Goal: Task Accomplishment & Management: Use online tool/utility

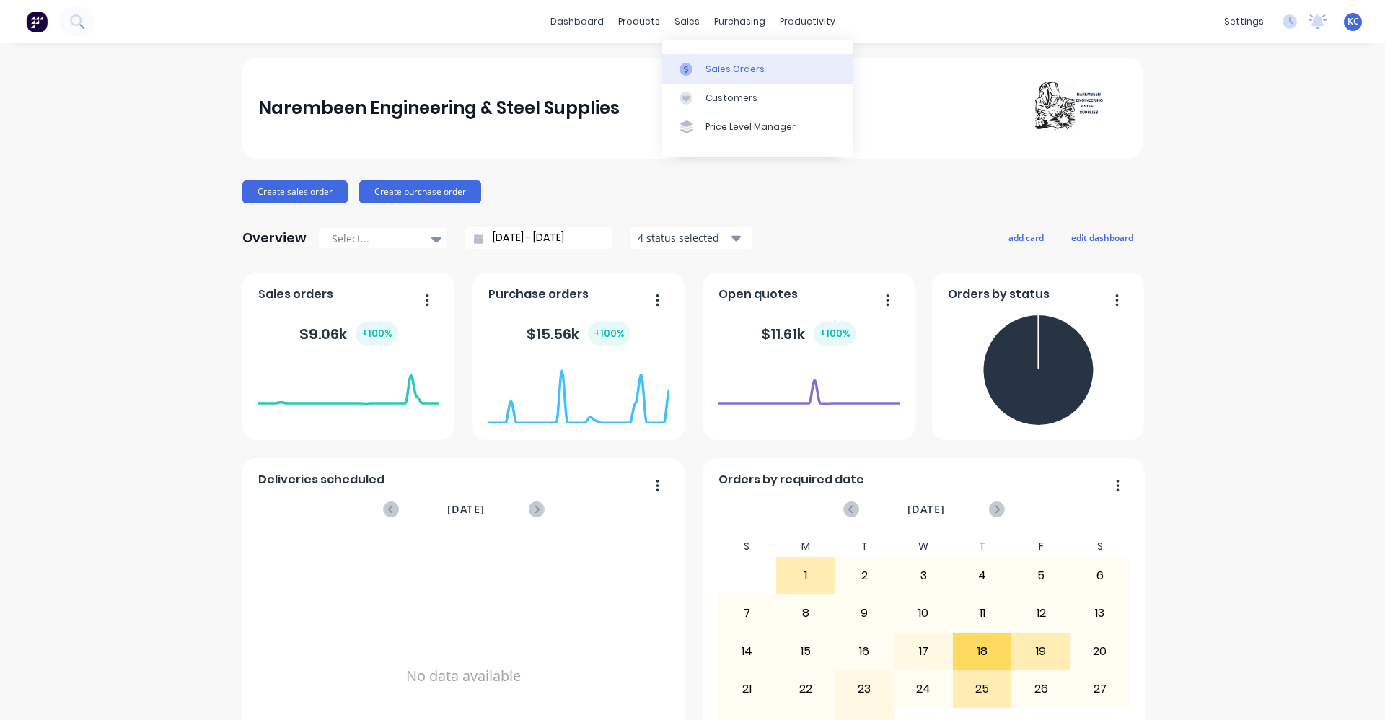
click at [709, 73] on div "Sales Orders" at bounding box center [735, 69] width 59 height 13
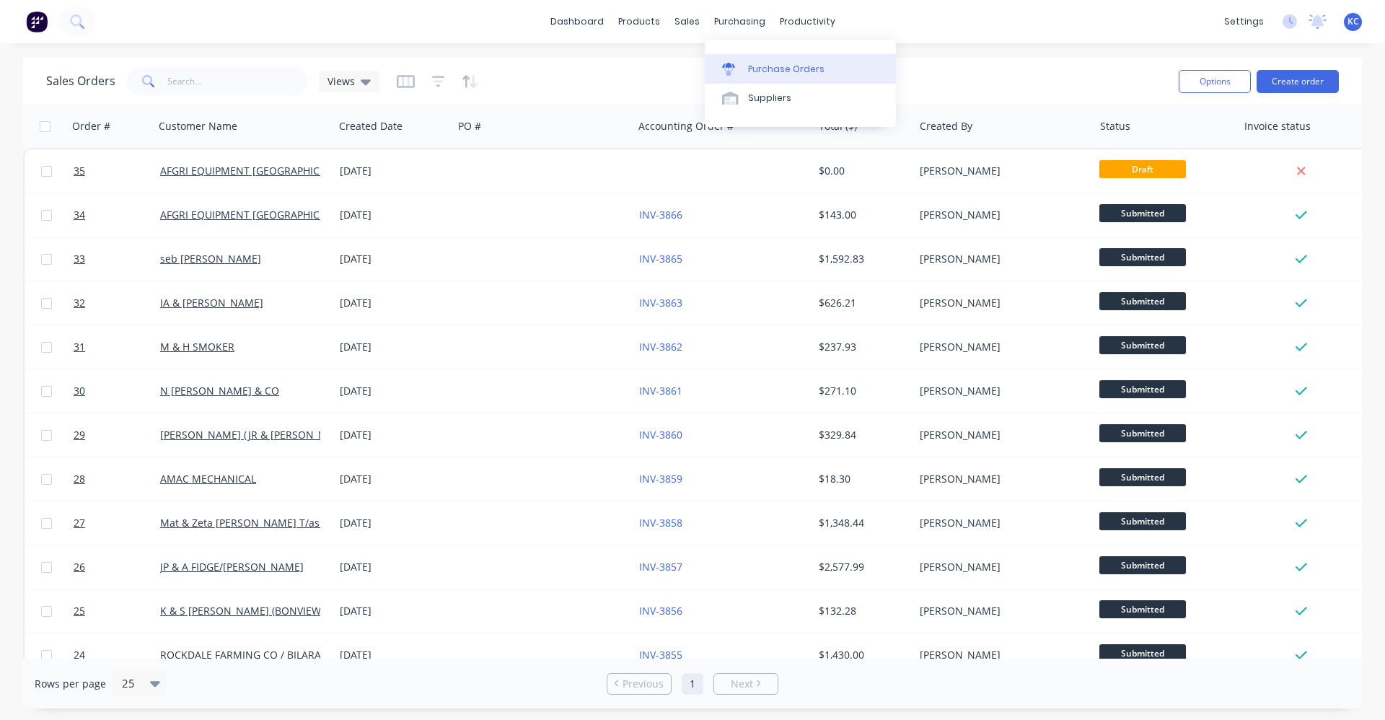
click at [751, 69] on div "Purchase Orders" at bounding box center [786, 69] width 76 height 13
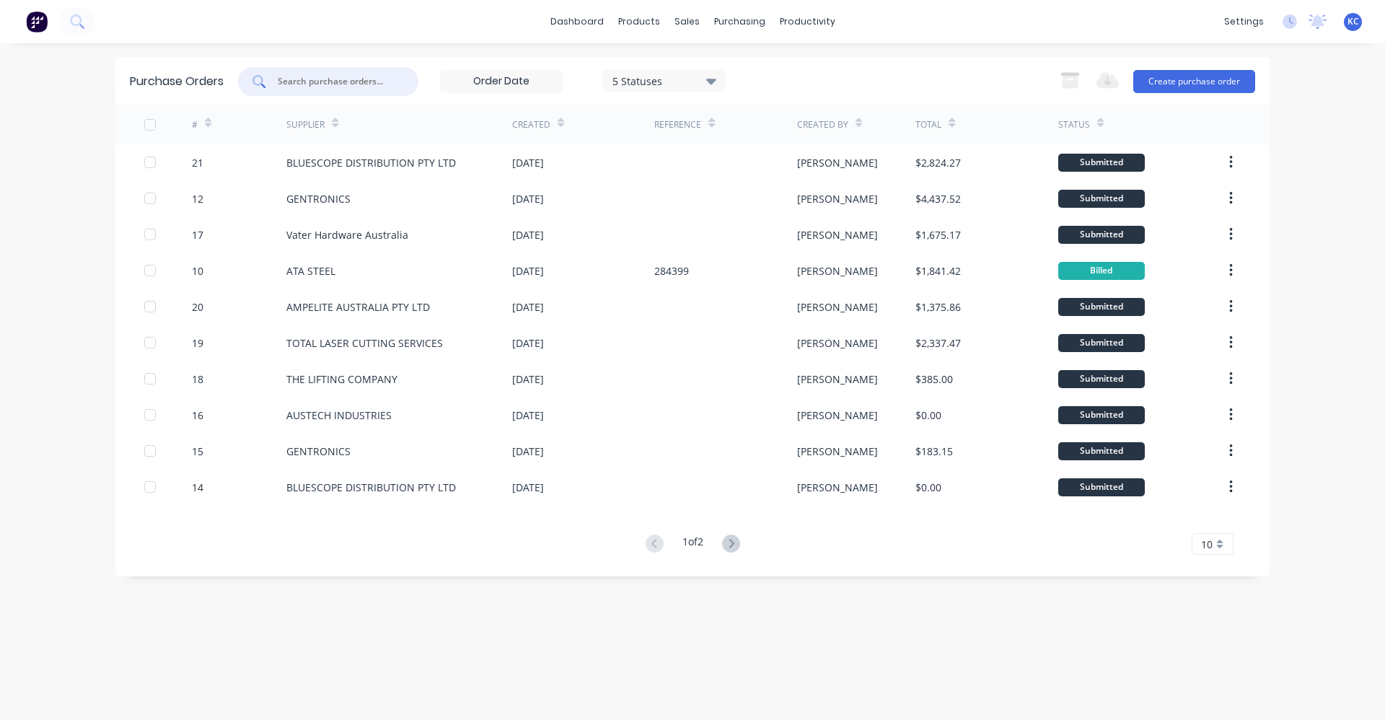
click at [385, 87] on input "text" at bounding box center [336, 81] width 120 height 14
type input "1819"
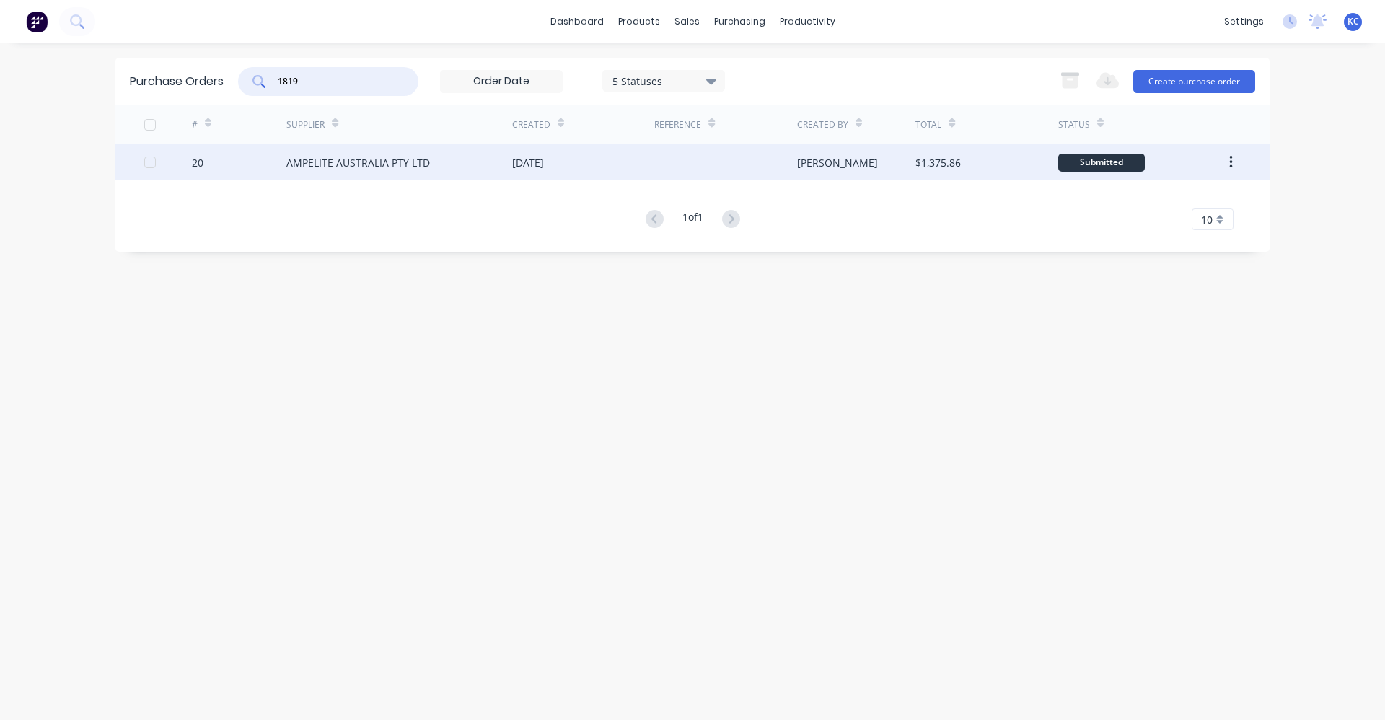
click at [392, 157] on div "AMPELITE AUSTRALIA PTY LTD" at bounding box center [358, 162] width 144 height 15
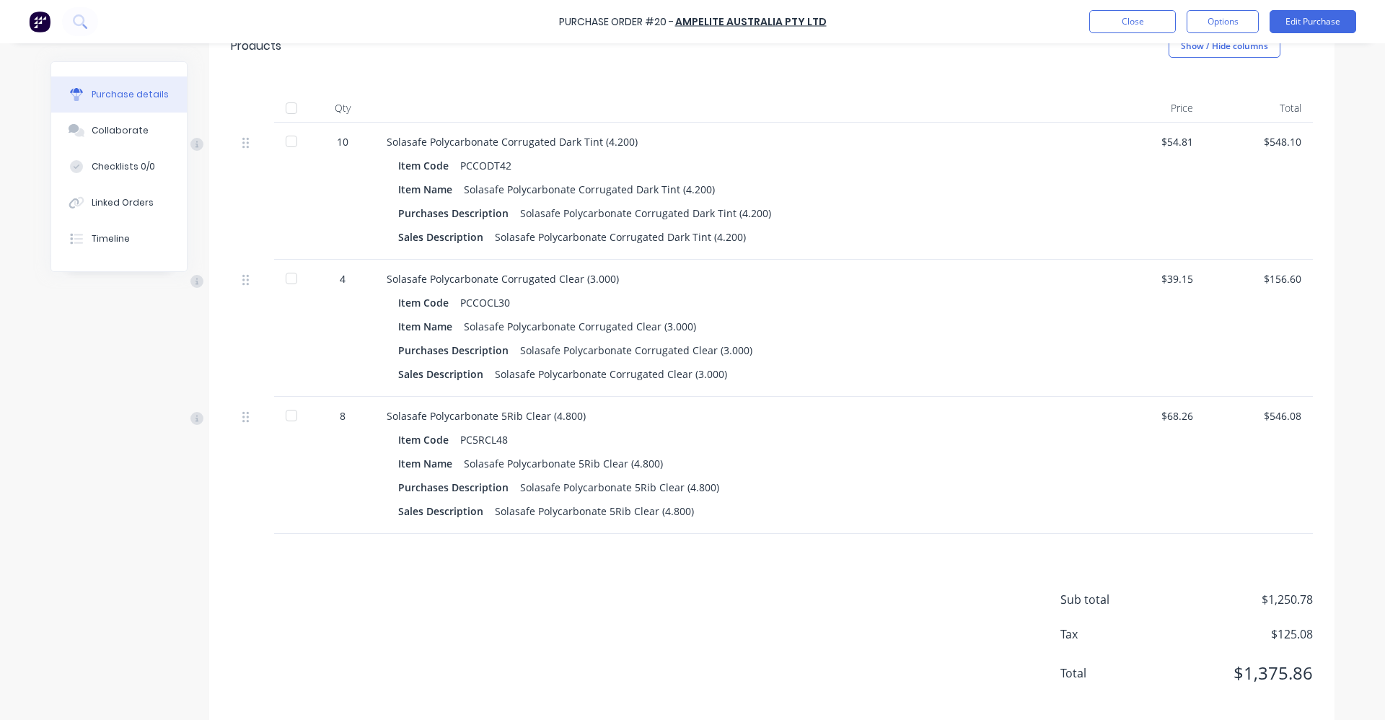
scroll to position [335, 0]
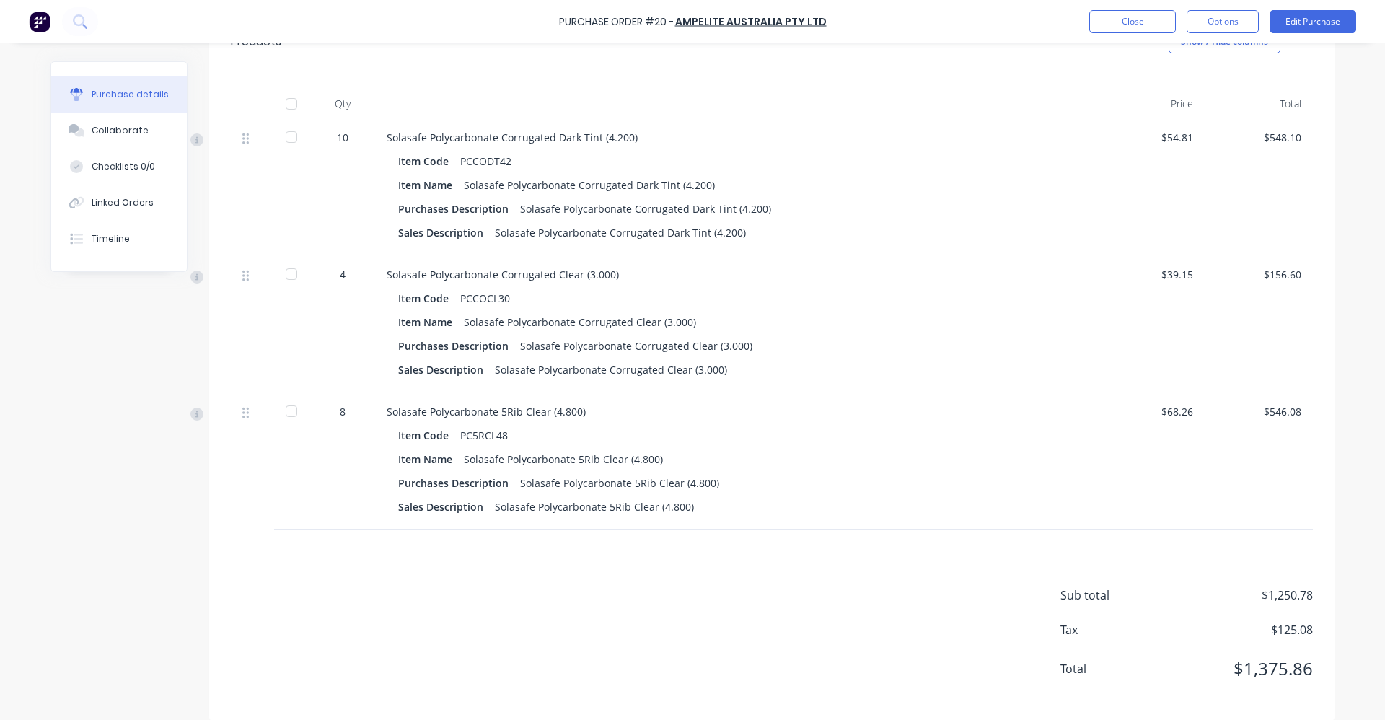
click at [1184, 404] on div "$68.26" at bounding box center [1150, 411] width 85 height 15
click at [1186, 404] on div "$68.26" at bounding box center [1150, 411] width 85 height 15
click at [1322, 24] on button "Edit Purchase" at bounding box center [1313, 21] width 87 height 23
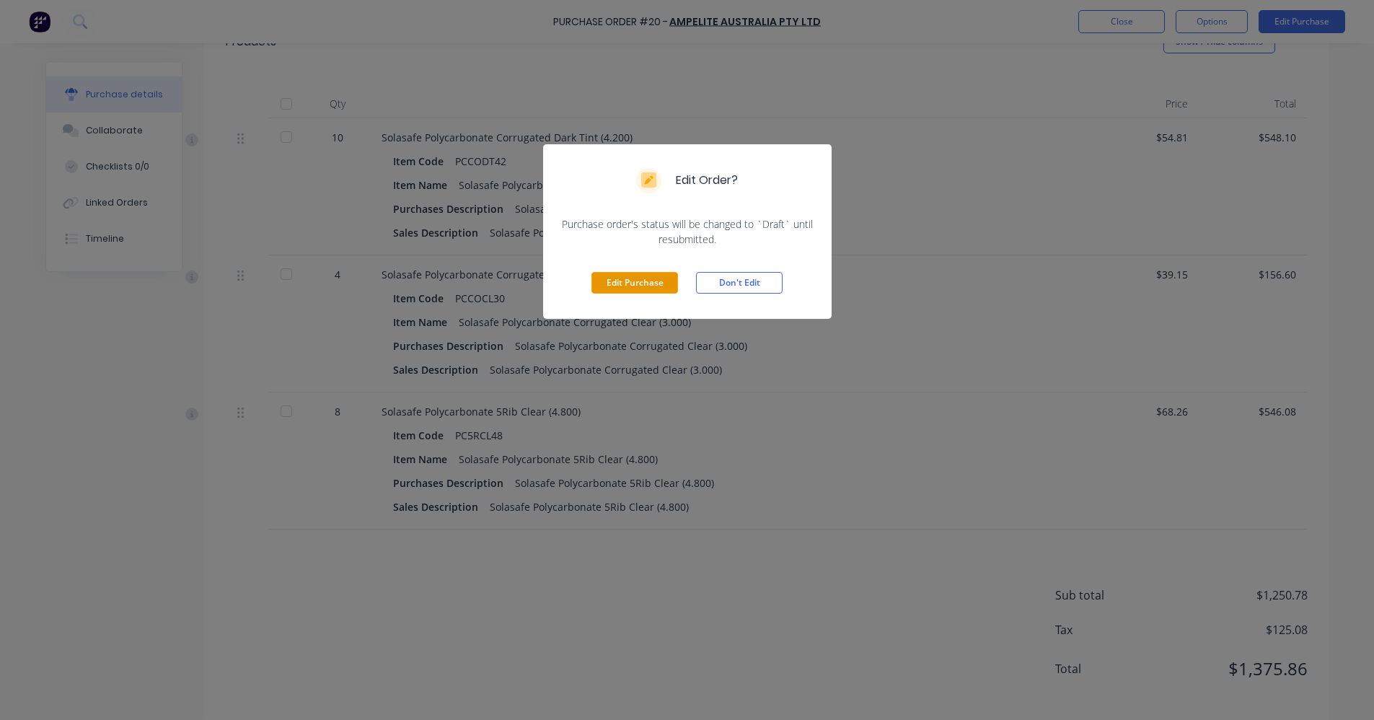
click at [602, 281] on button "Edit Purchase" at bounding box center [635, 283] width 87 height 22
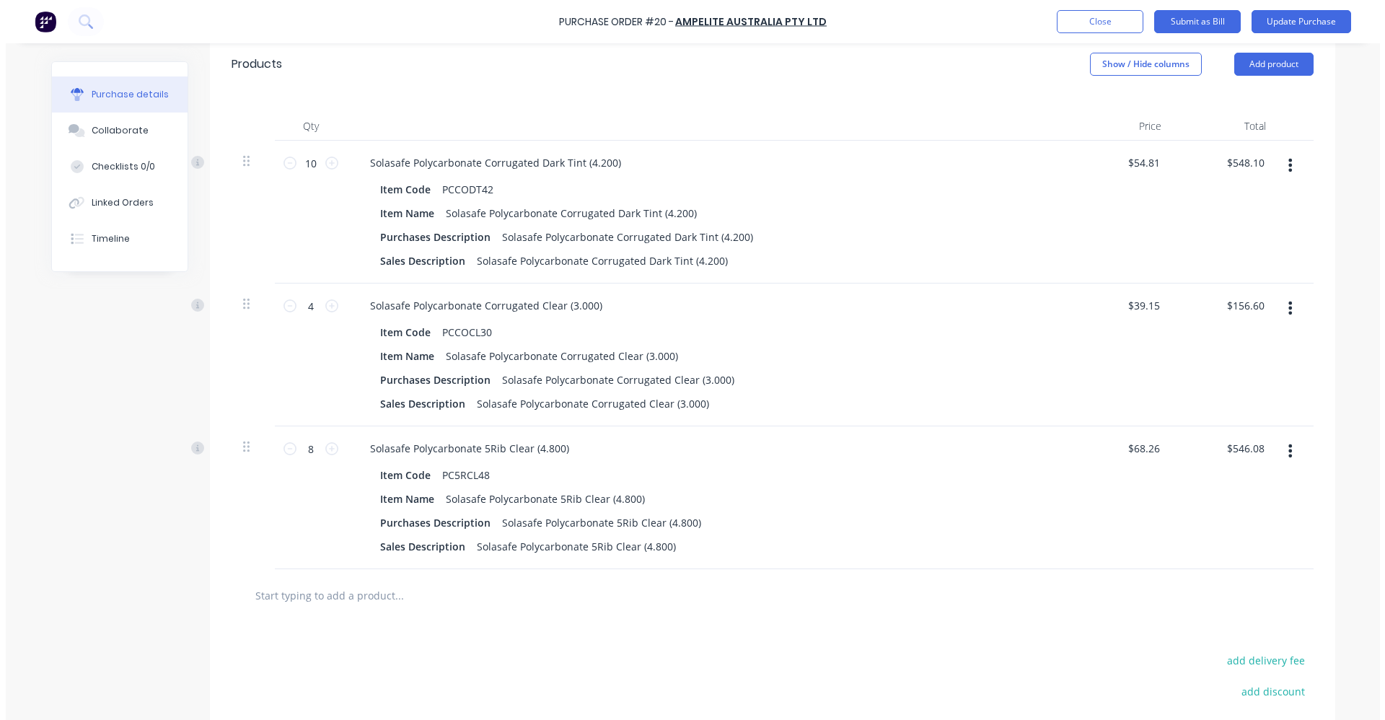
scroll to position [358, 0]
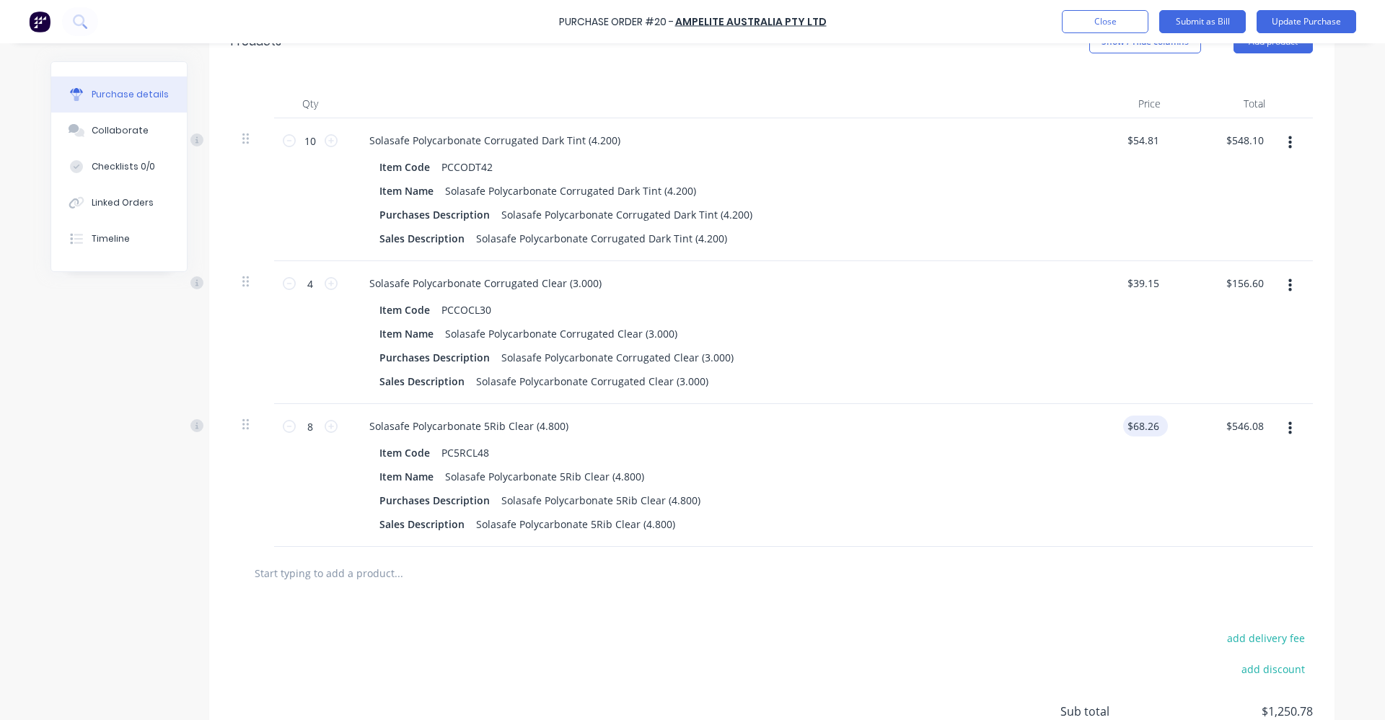
type textarea "x"
click at [1151, 416] on input "68.26" at bounding box center [1145, 426] width 33 height 21
type input "68.25"
click at [918, 602] on div "add delivery fee add discount Sub total $1,250.78 Tax $125.08 Total $1,375.86" at bounding box center [771, 718] width 1125 height 237
type textarea "x"
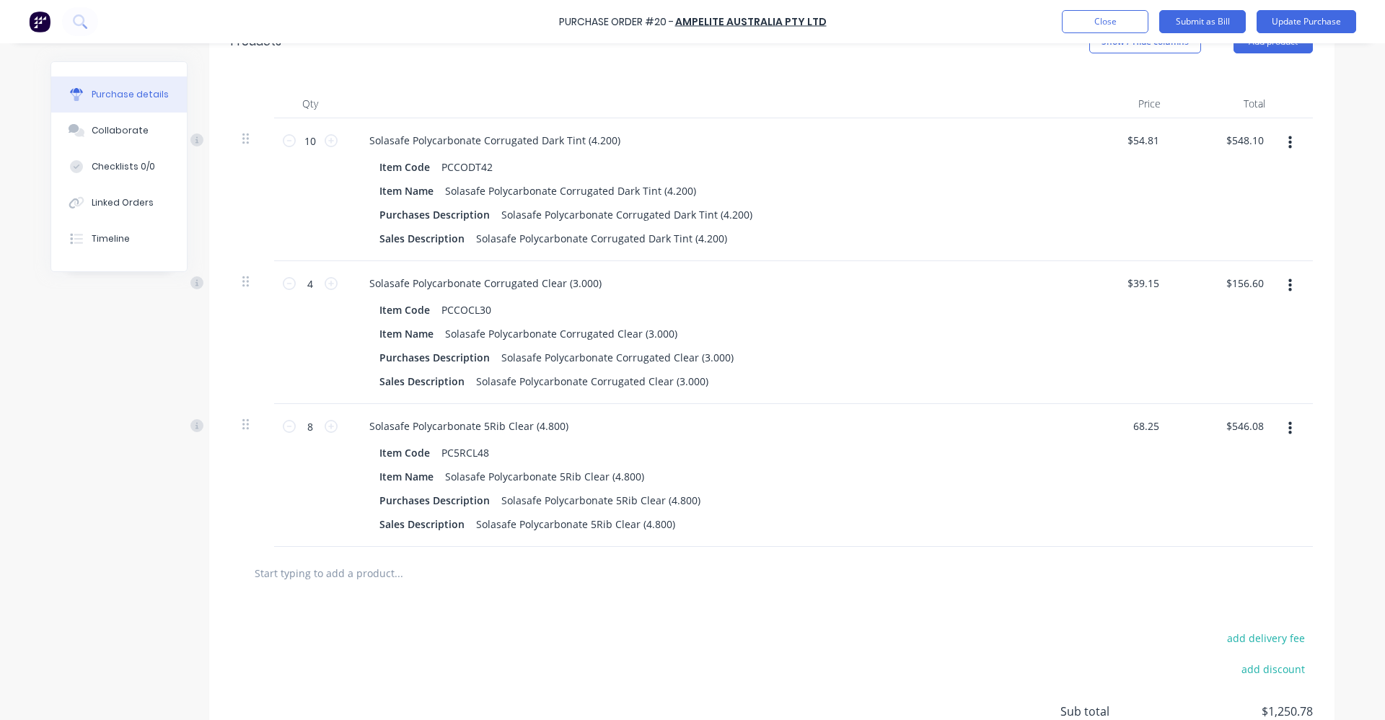
type input "$68.25"
type input "$546.00"
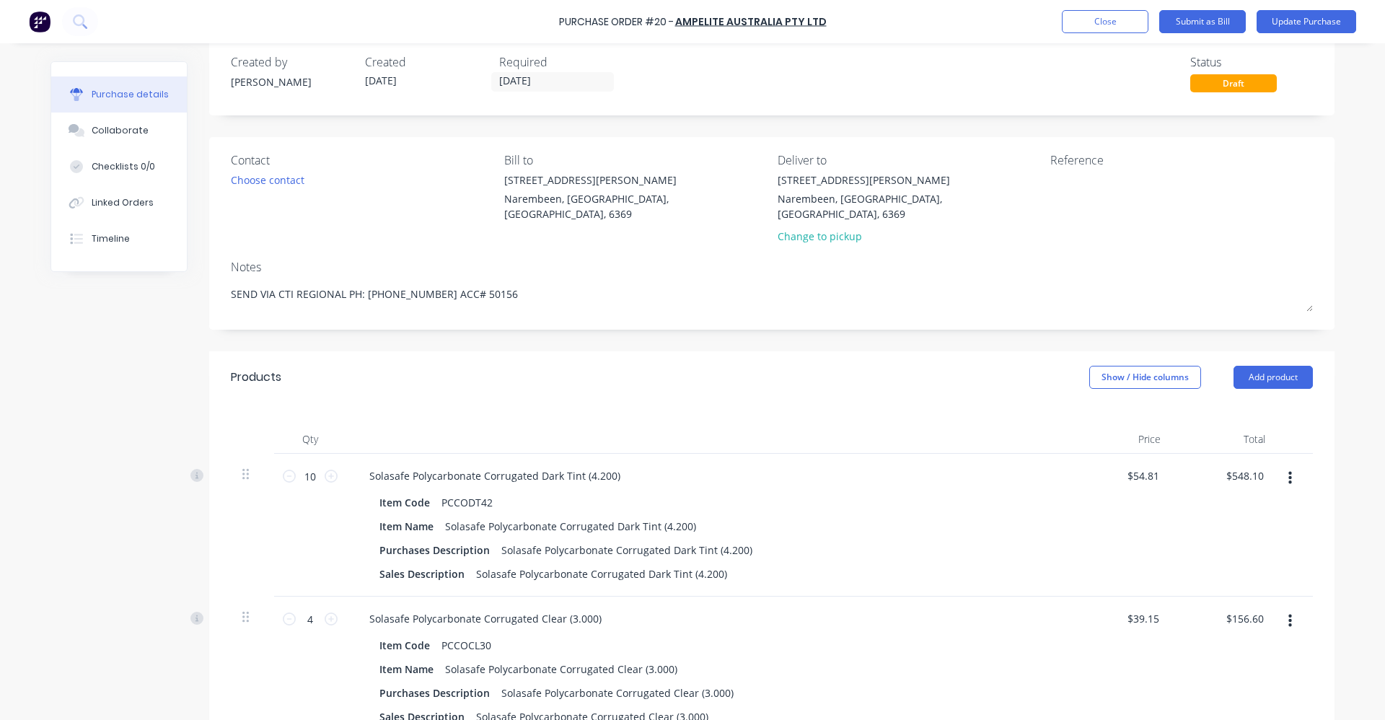
scroll to position [0, 0]
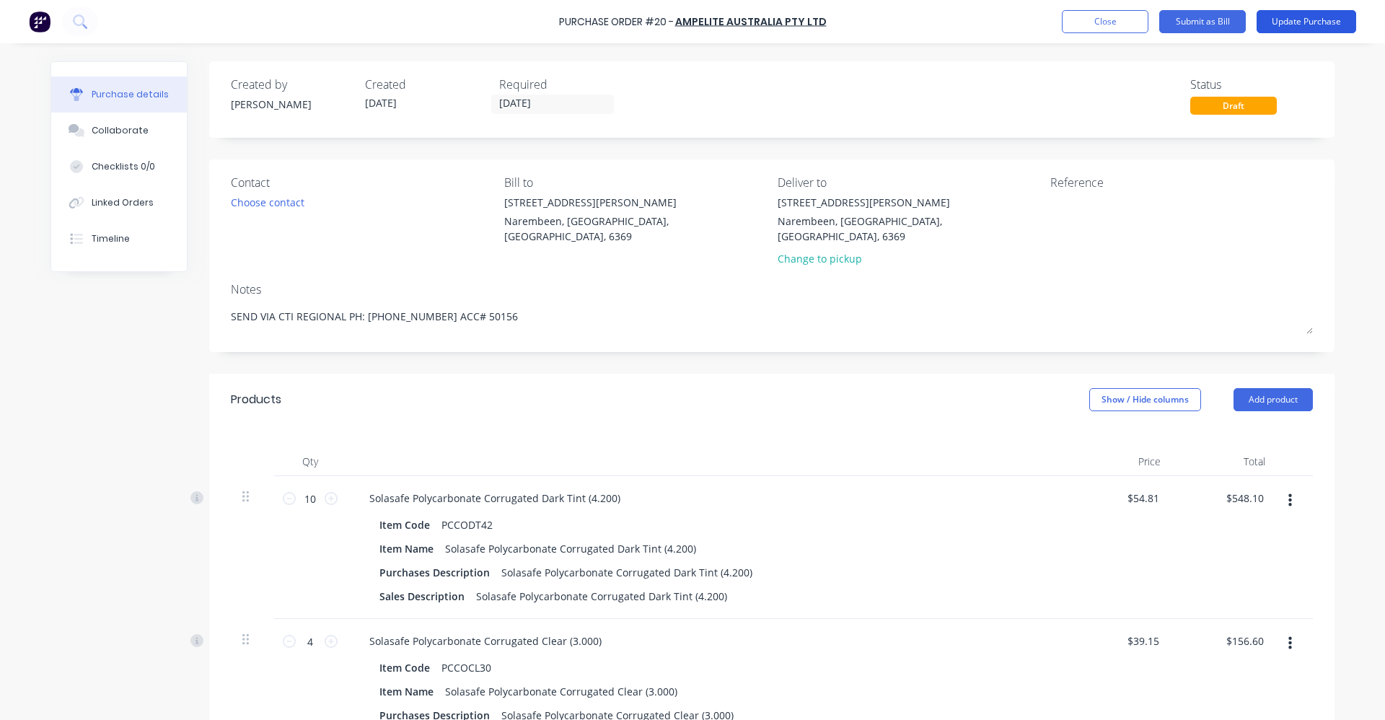
click at [1320, 22] on button "Update Purchase" at bounding box center [1307, 21] width 100 height 23
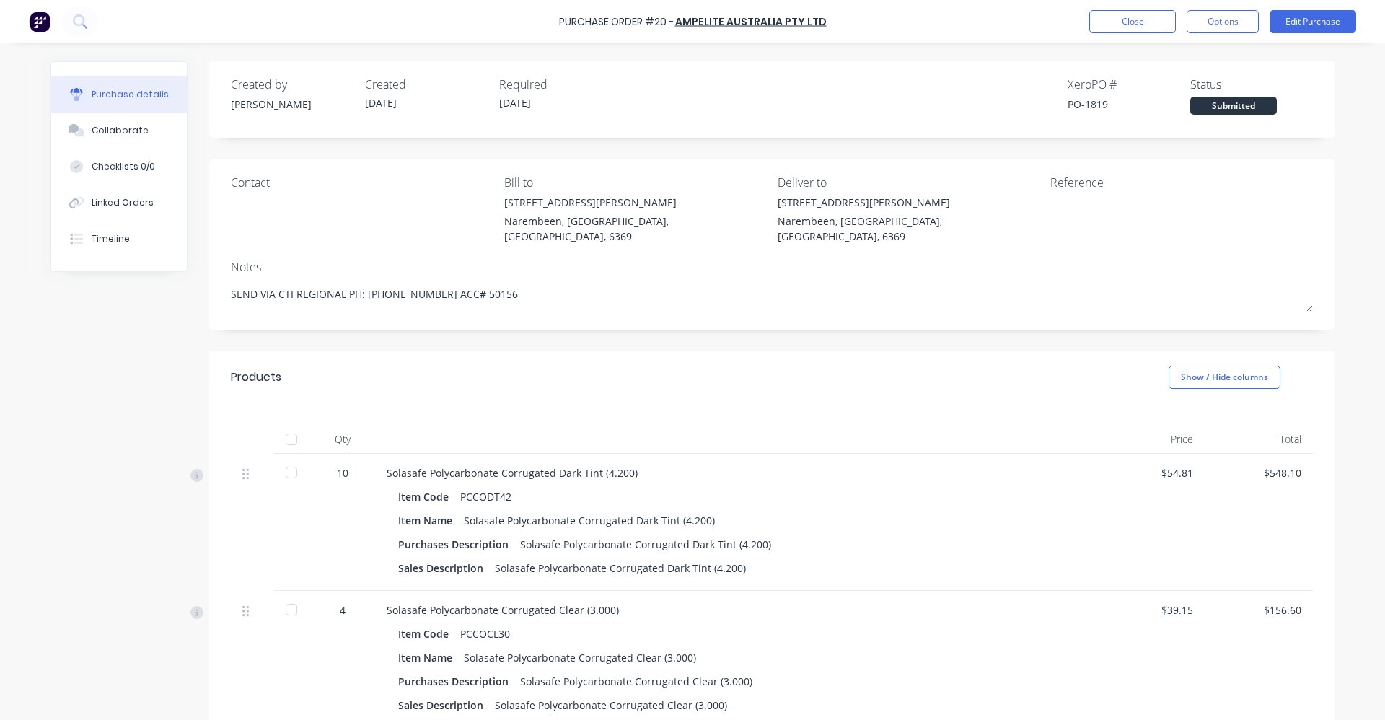
click at [287, 427] on div at bounding box center [291, 439] width 29 height 29
click at [1219, 25] on button "Options" at bounding box center [1223, 21] width 72 height 23
click at [1211, 85] on div "Convert to Bill" at bounding box center [1190, 87] width 111 height 21
type textarea "x"
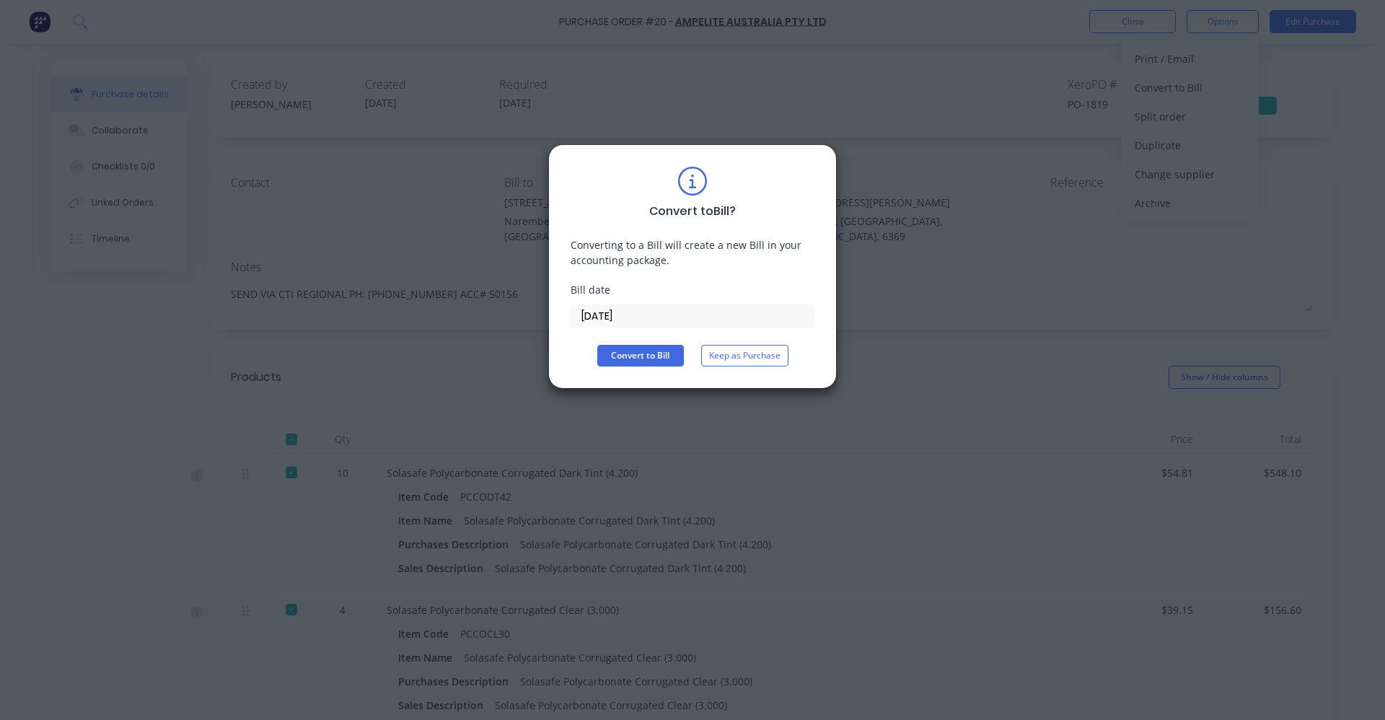
click at [600, 312] on input "[DATE]" at bounding box center [692, 316] width 242 height 22
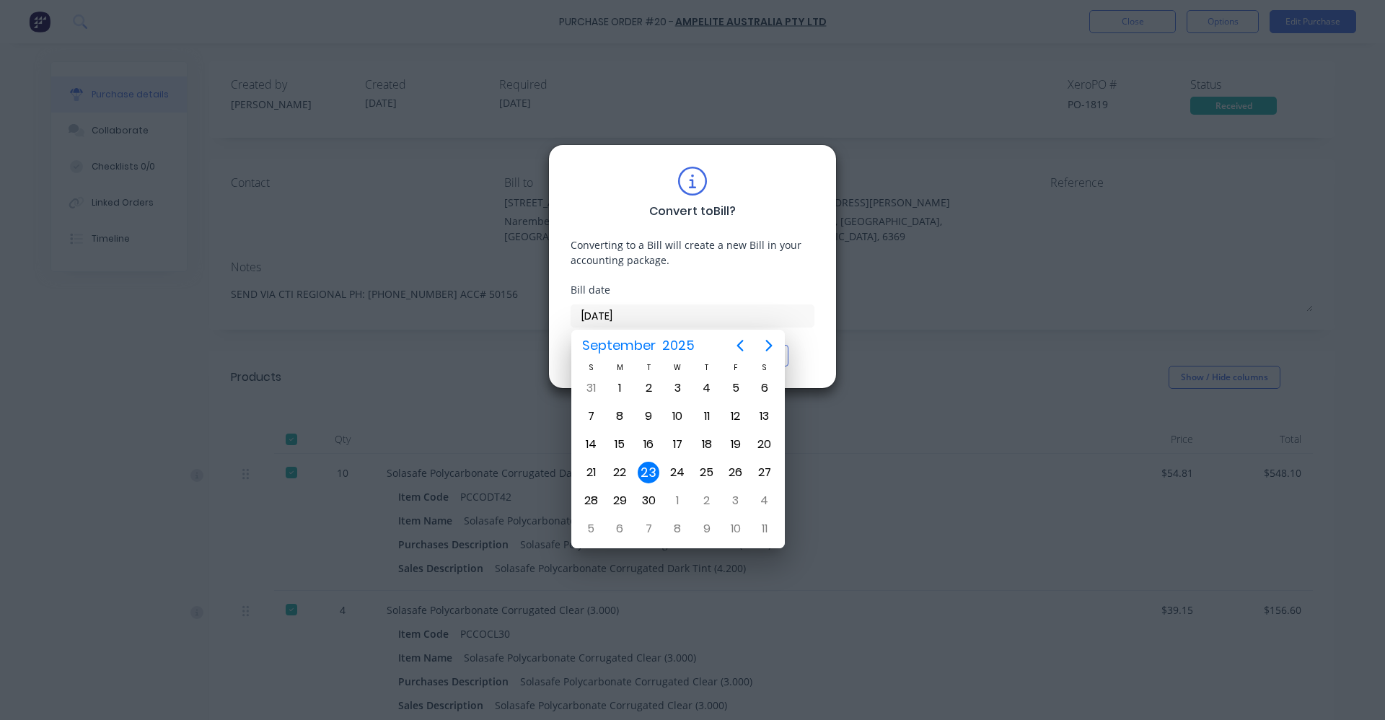
click at [592, 310] on input "[DATE]" at bounding box center [692, 316] width 242 height 22
click at [788, 211] on div "Convert to Bill ?" at bounding box center [693, 193] width 244 height 53
click at [736, 502] on div "31" at bounding box center [736, 501] width 22 height 22
type input "[DATE]"
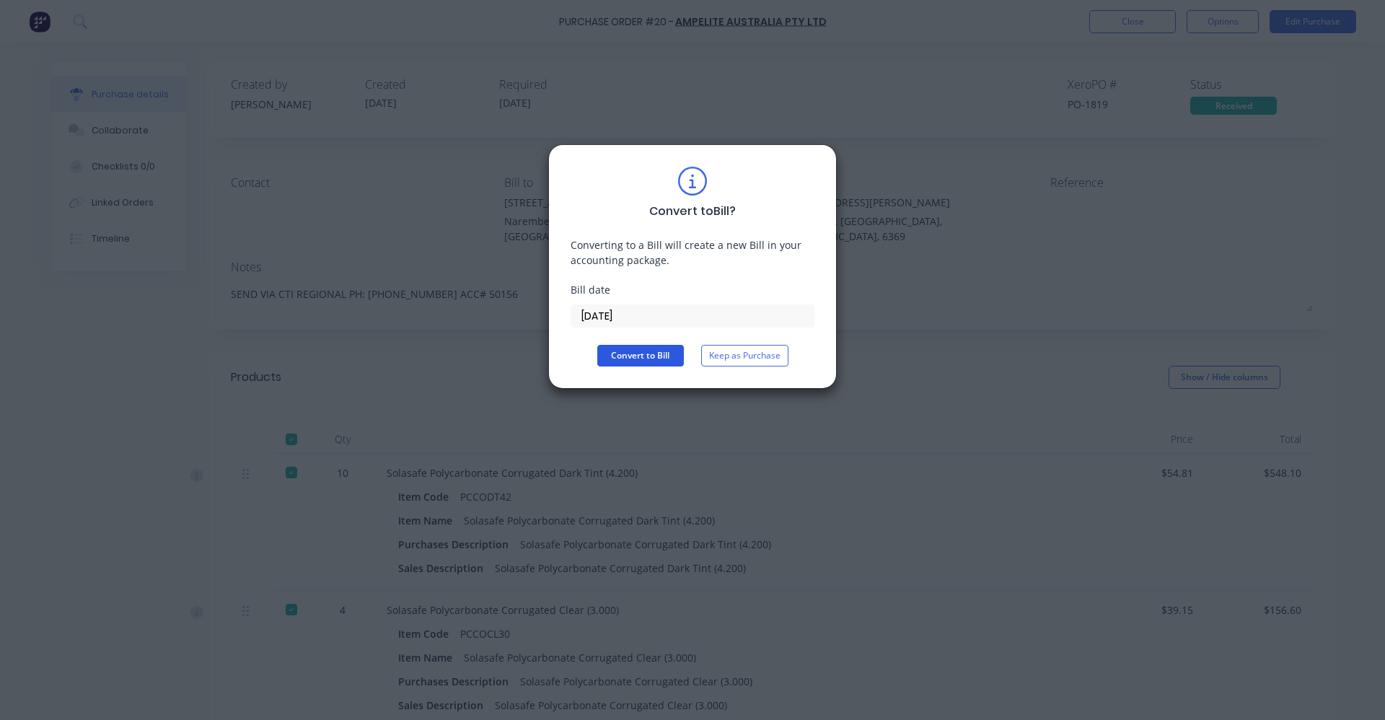
click at [659, 350] on button "Convert to Bill" at bounding box center [640, 356] width 87 height 22
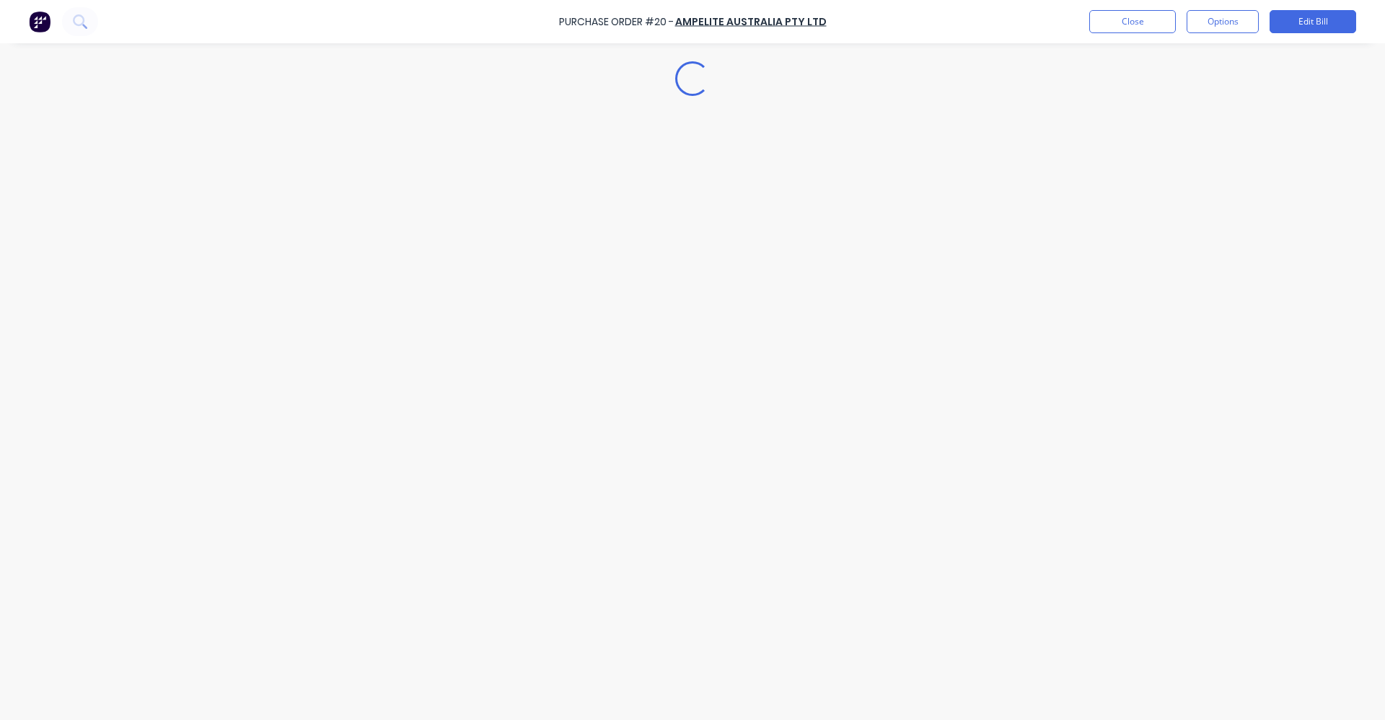
type textarea "x"
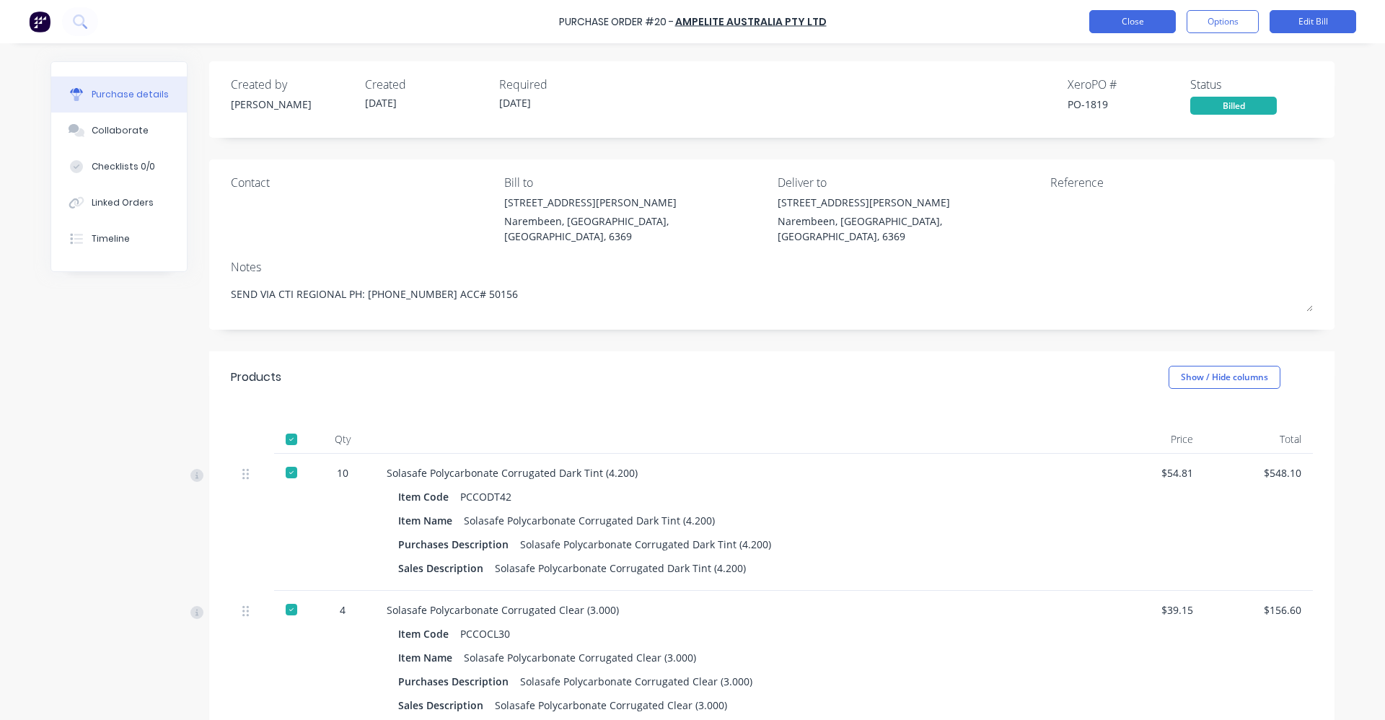
click at [1134, 17] on button "Close" at bounding box center [1132, 21] width 87 height 23
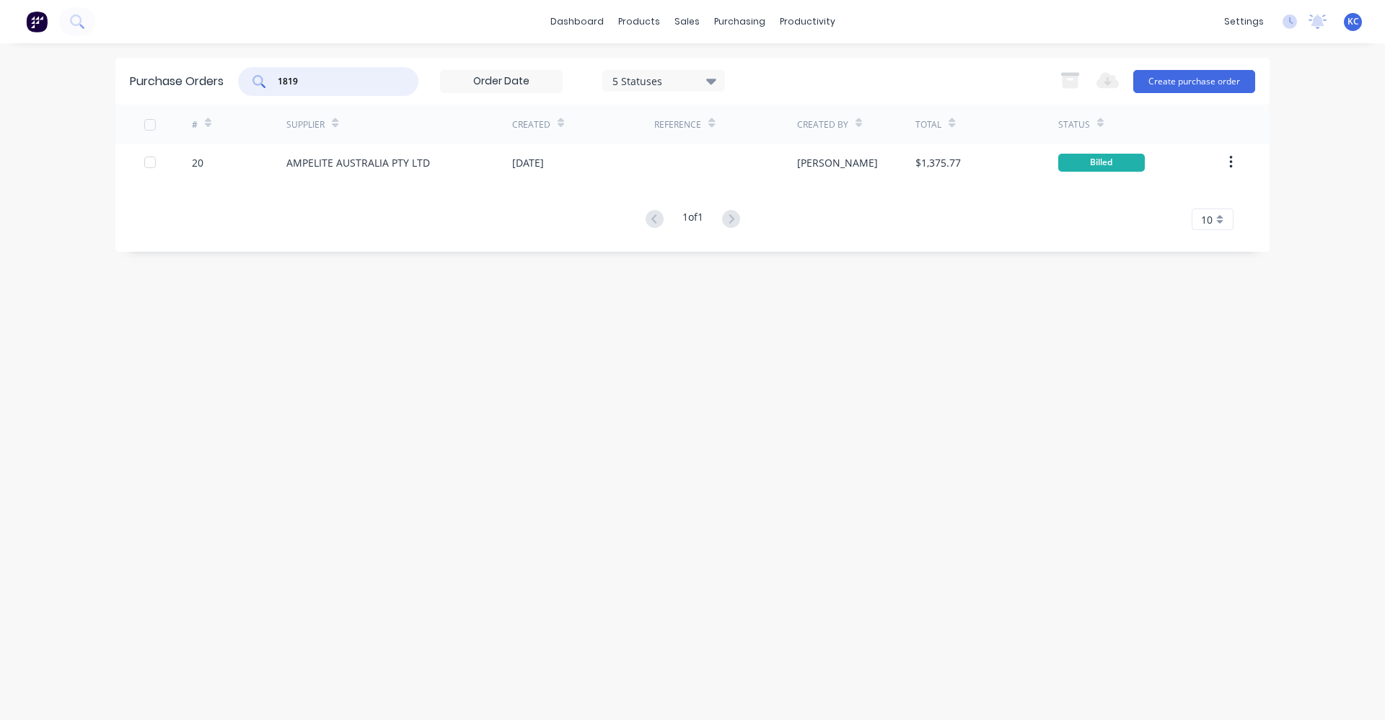
drag, startPoint x: 344, startPoint y: 84, endPoint x: 260, endPoint y: 71, distance: 84.7
click at [260, 71] on div "1819" at bounding box center [328, 81] width 180 height 29
type input "1799"
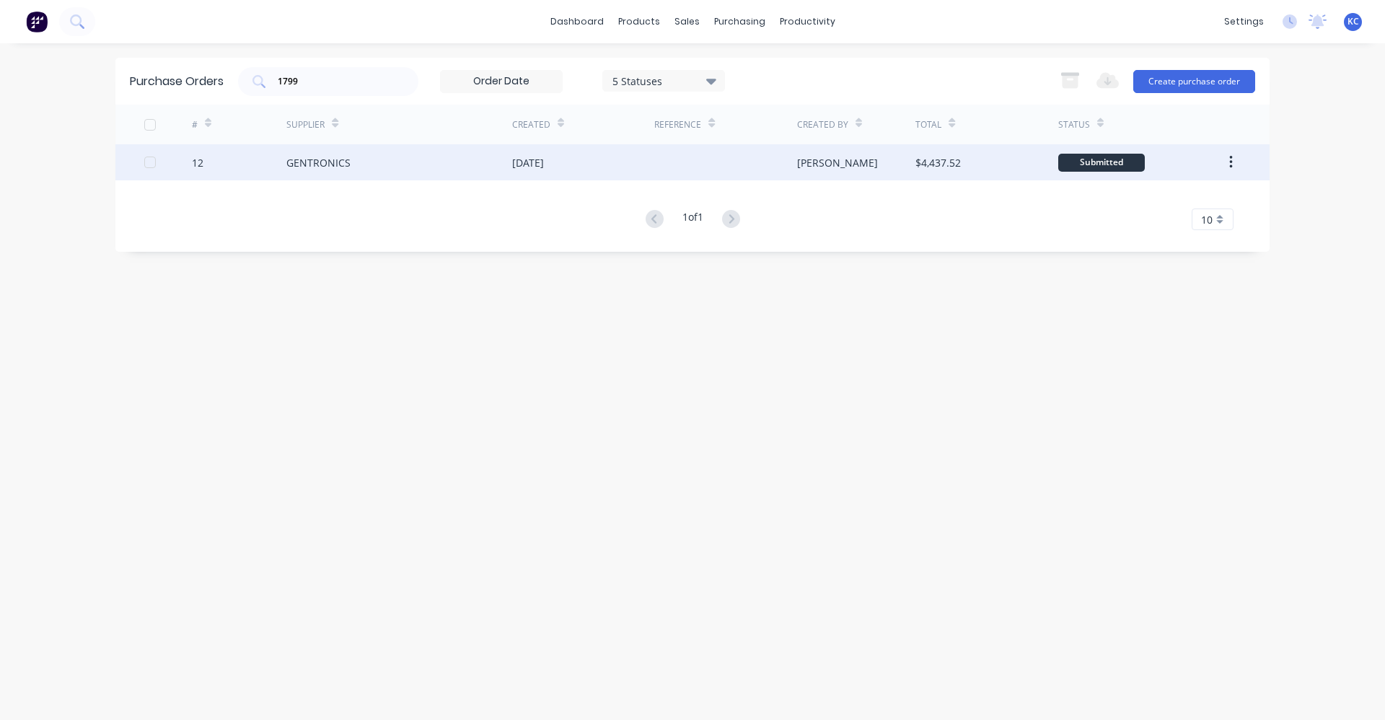
click at [390, 163] on div "GENTRONICS" at bounding box center [399, 162] width 226 height 36
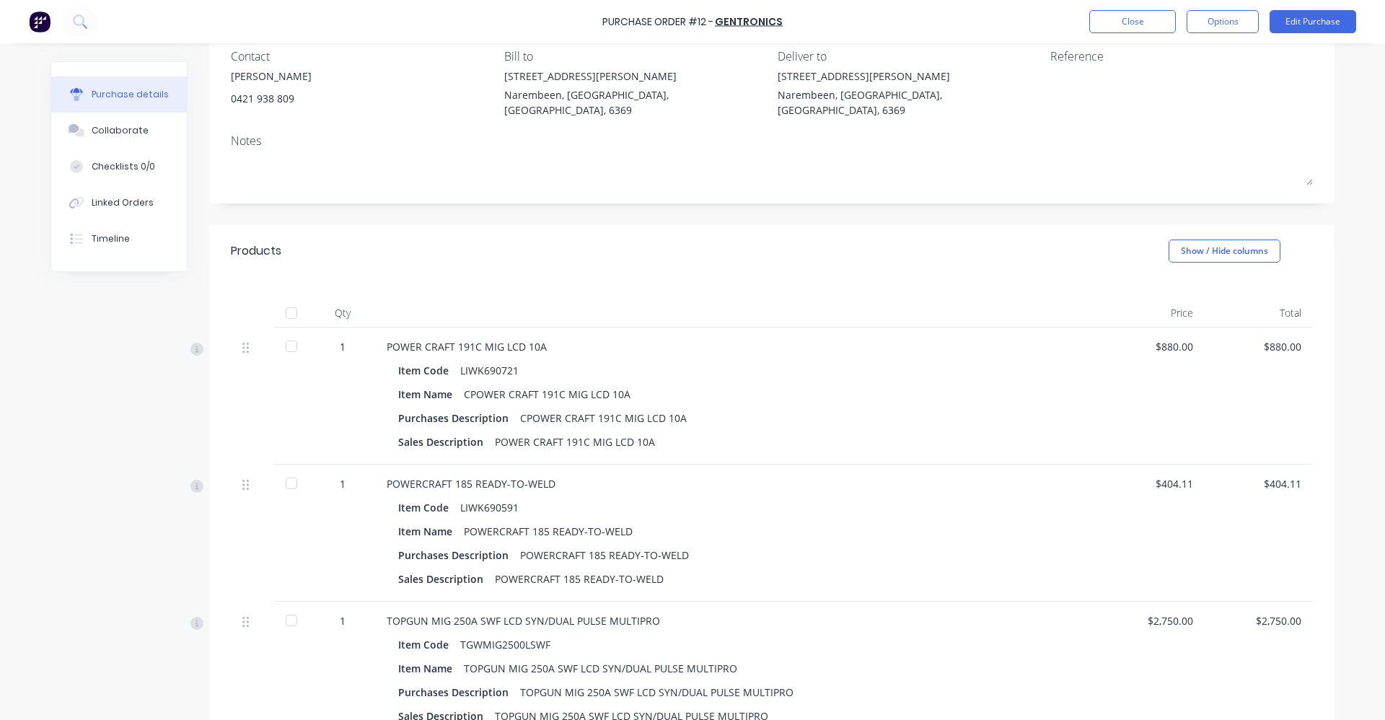
scroll to position [144, 0]
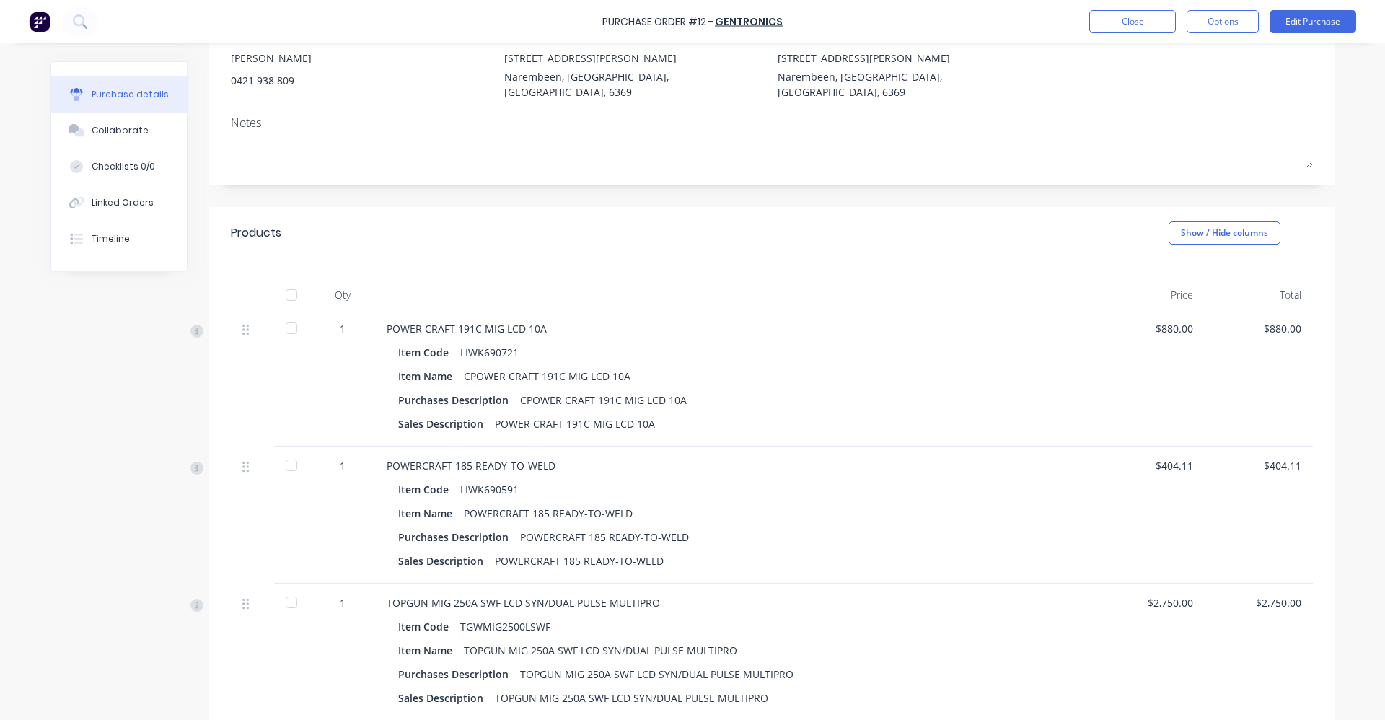
click at [284, 451] on div at bounding box center [291, 465] width 29 height 29
click at [289, 589] on div at bounding box center [291, 602] width 29 height 29
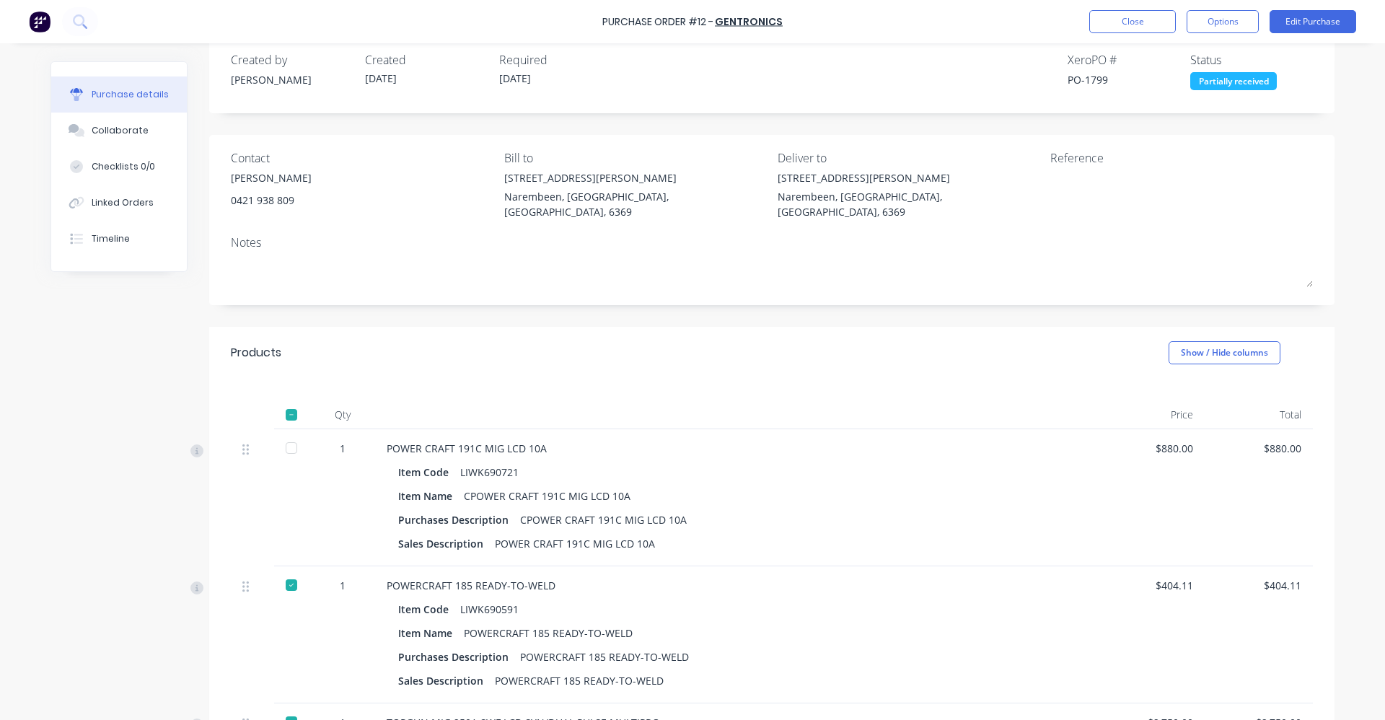
scroll to position [0, 0]
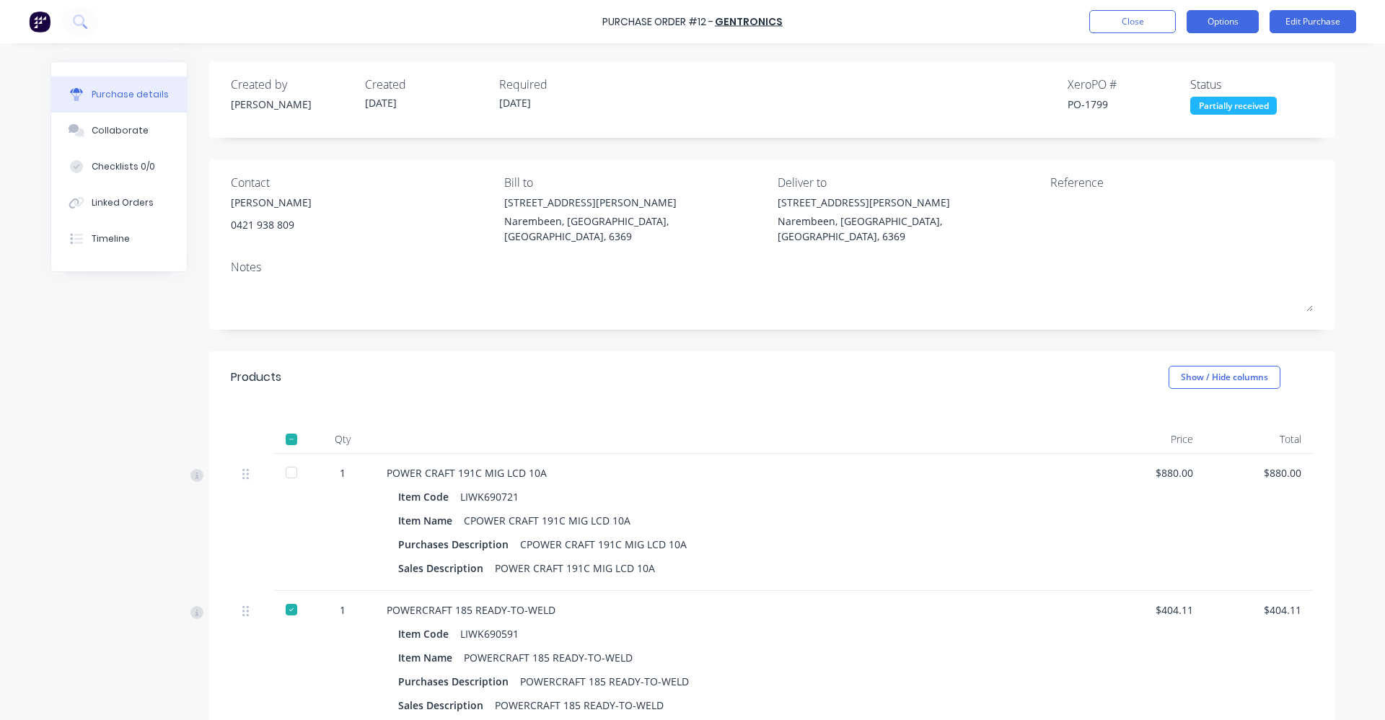
click at [1239, 25] on button "Options" at bounding box center [1223, 21] width 72 height 23
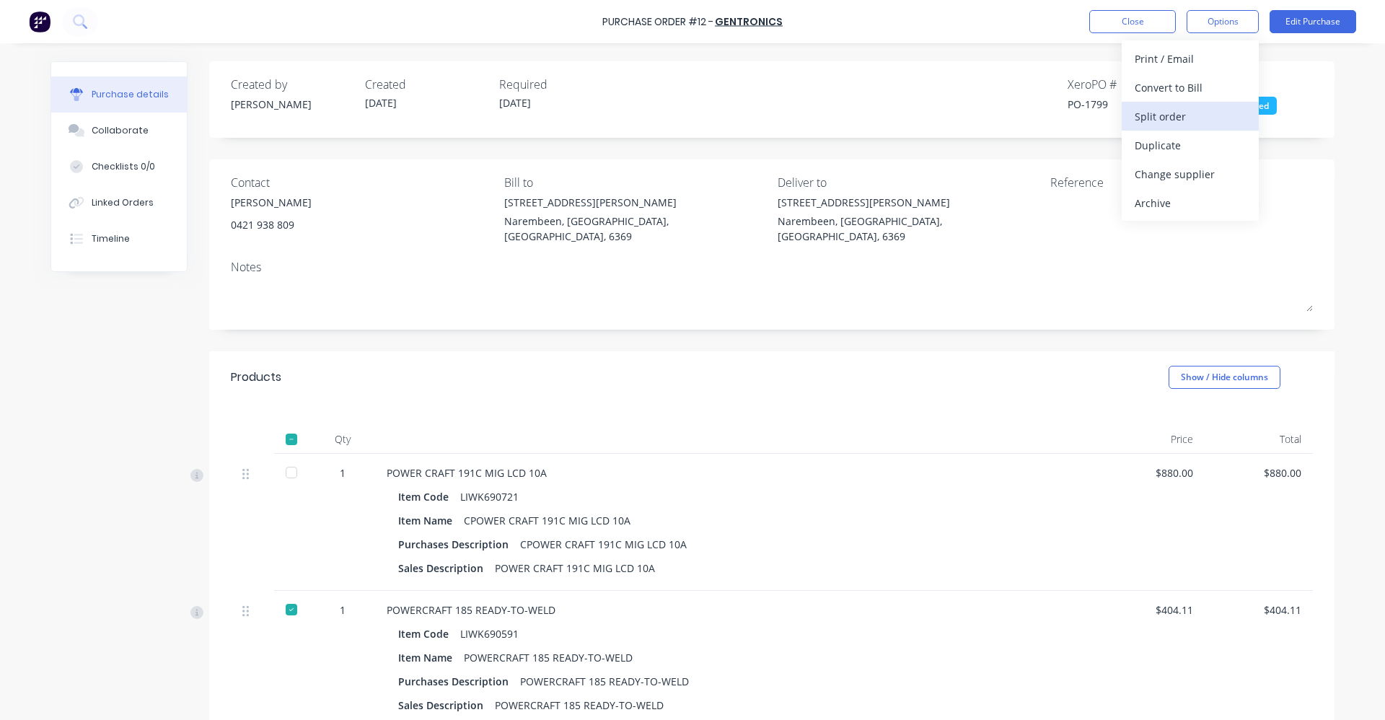
click at [1208, 115] on div "Split order" at bounding box center [1190, 116] width 111 height 21
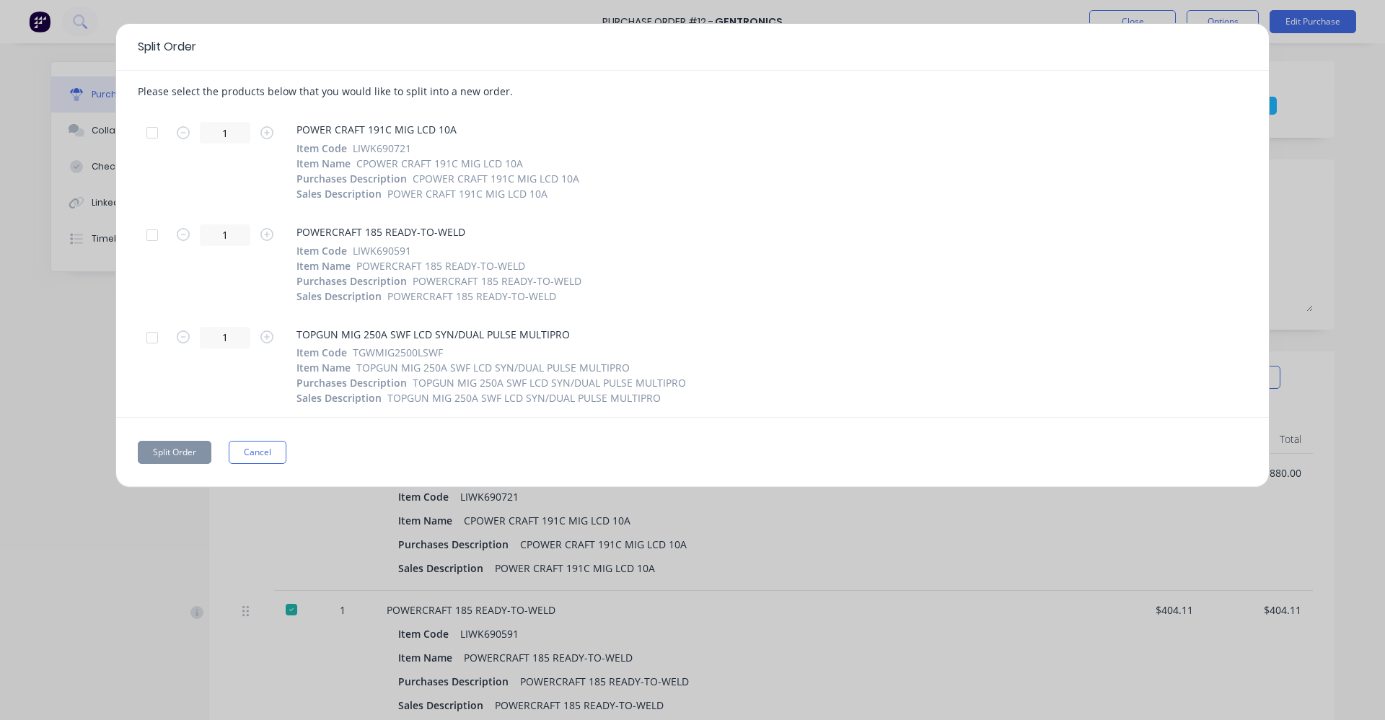
click at [151, 134] on div at bounding box center [152, 132] width 29 height 29
click at [183, 454] on button "Split Order" at bounding box center [175, 452] width 74 height 23
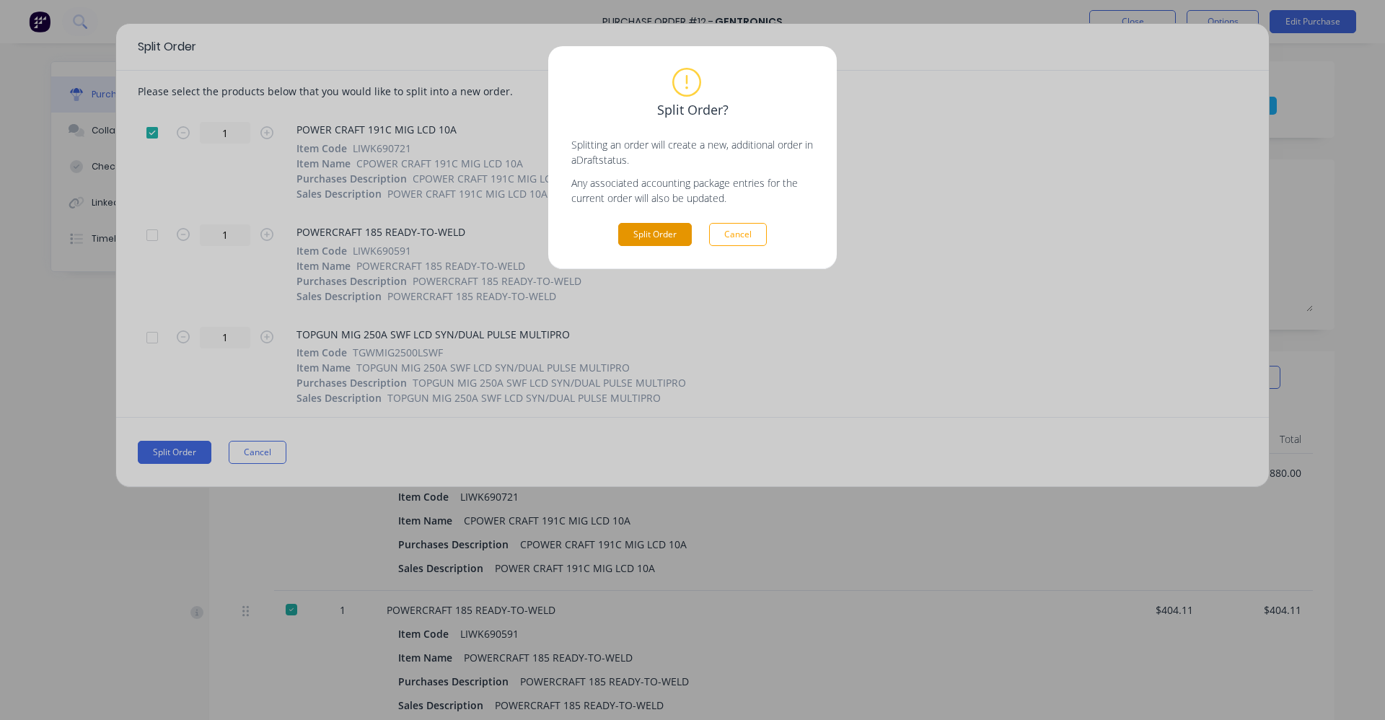
click at [664, 231] on button "Split Order" at bounding box center [655, 234] width 74 height 23
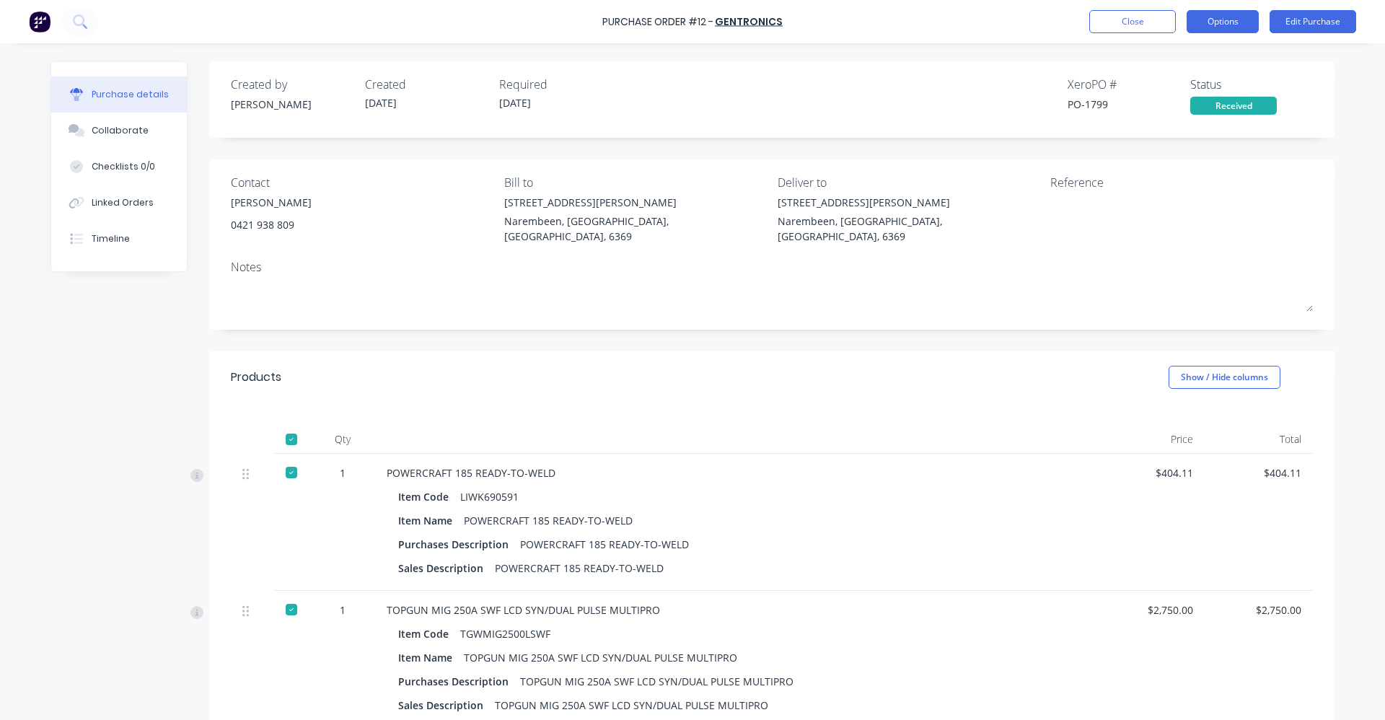
click at [1222, 21] on button "Options" at bounding box center [1223, 21] width 72 height 23
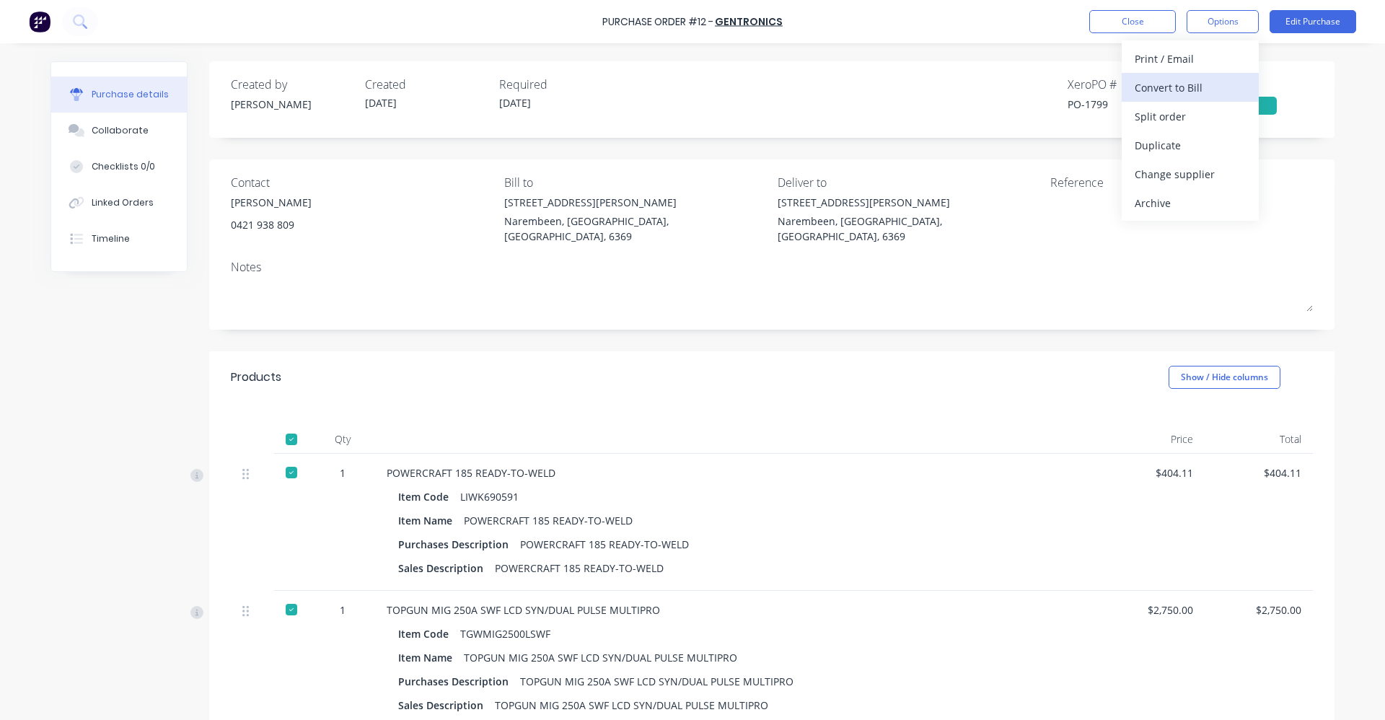
click at [1210, 91] on div "Convert to Bill" at bounding box center [1190, 87] width 111 height 21
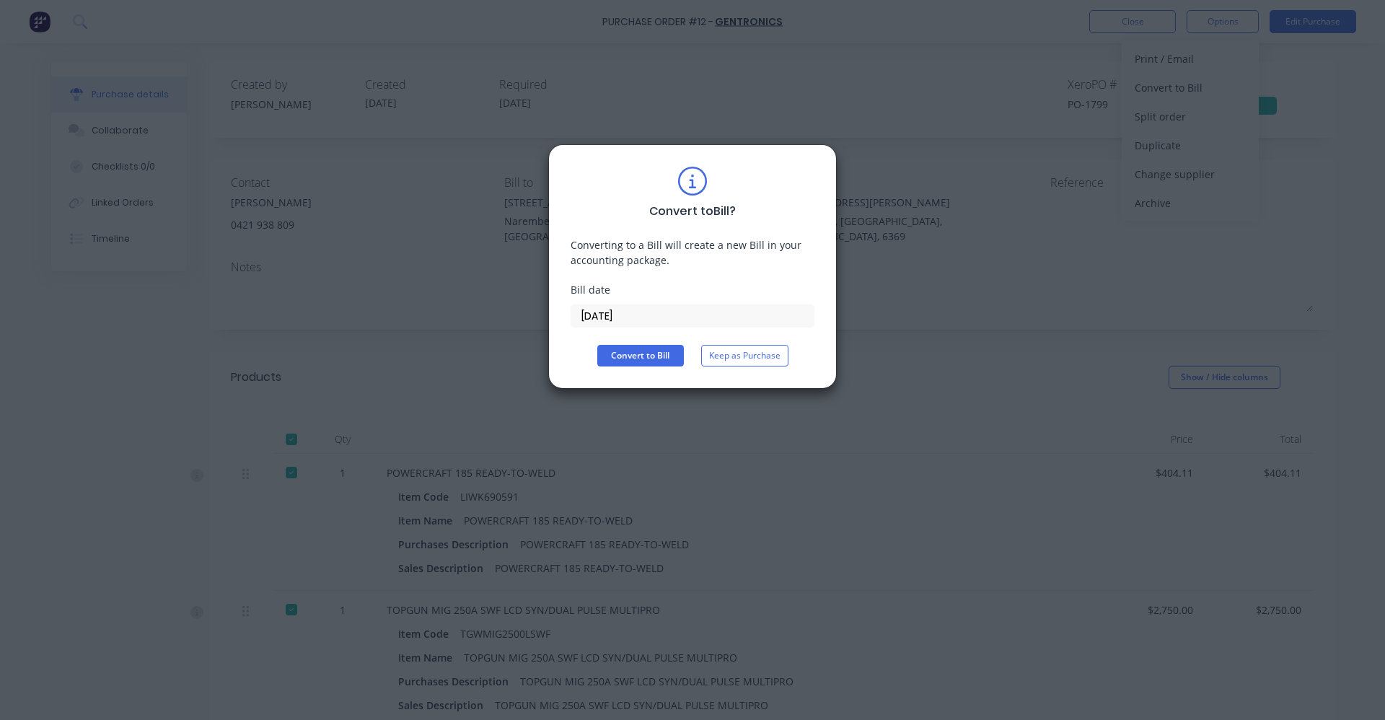
click at [626, 312] on input "[DATE]" at bounding box center [692, 316] width 242 height 22
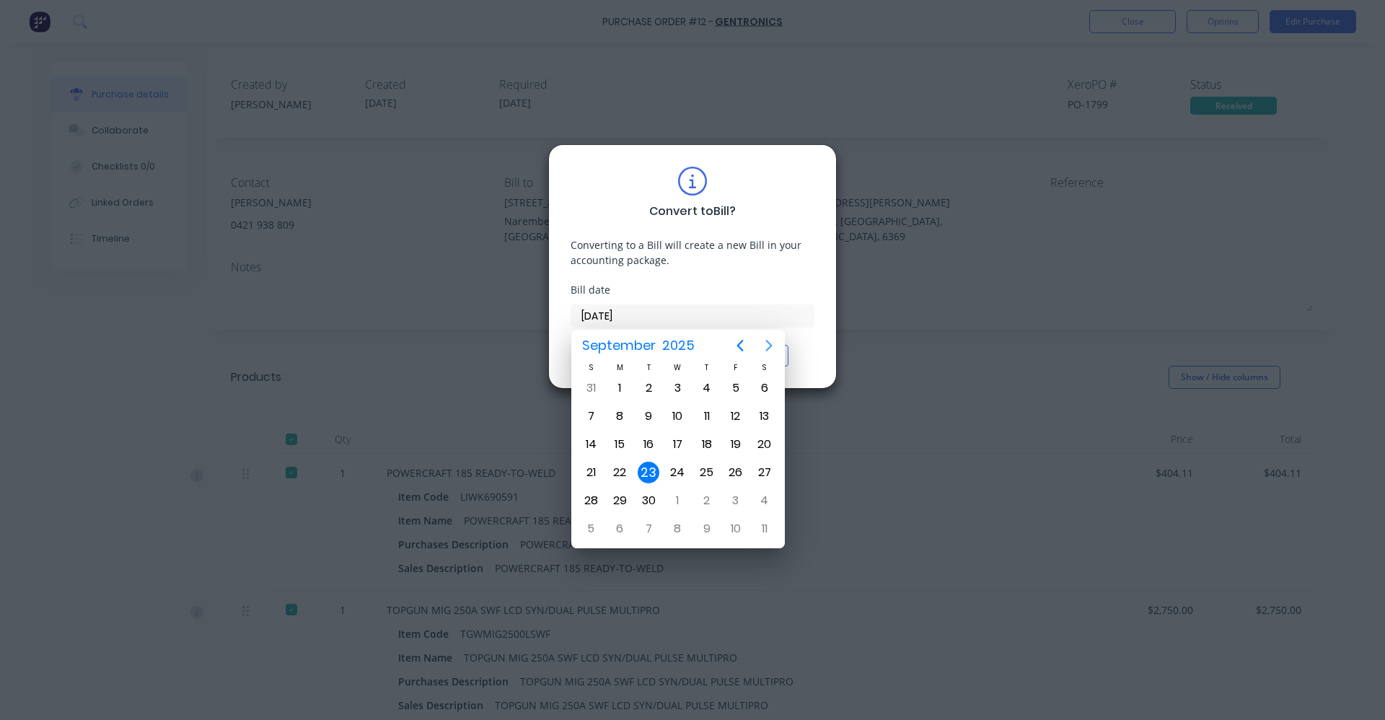
click at [773, 346] on icon "Next page" at bounding box center [768, 345] width 17 height 17
click at [742, 501] on div "31" at bounding box center [736, 501] width 22 height 22
type input "[DATE]"
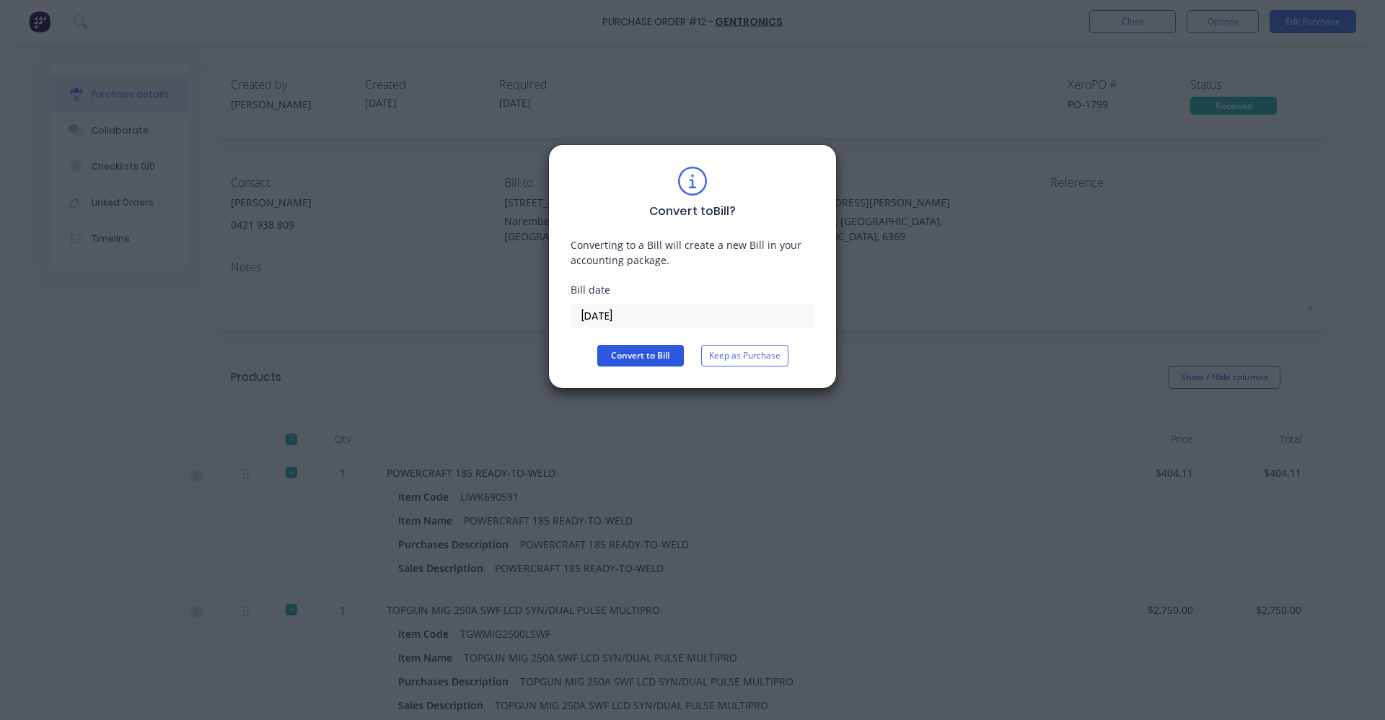
click at [647, 355] on button "Convert to Bill" at bounding box center [640, 356] width 87 height 22
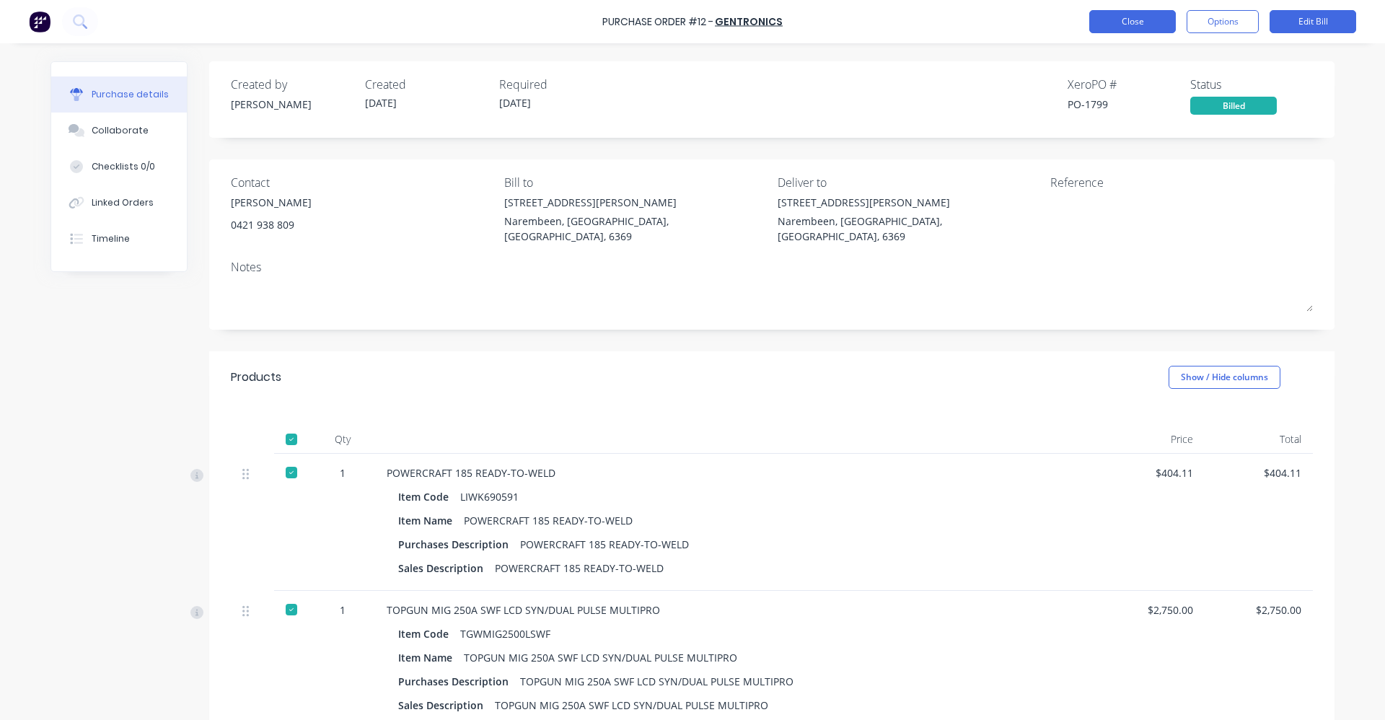
click at [1143, 22] on button "Close" at bounding box center [1132, 21] width 87 height 23
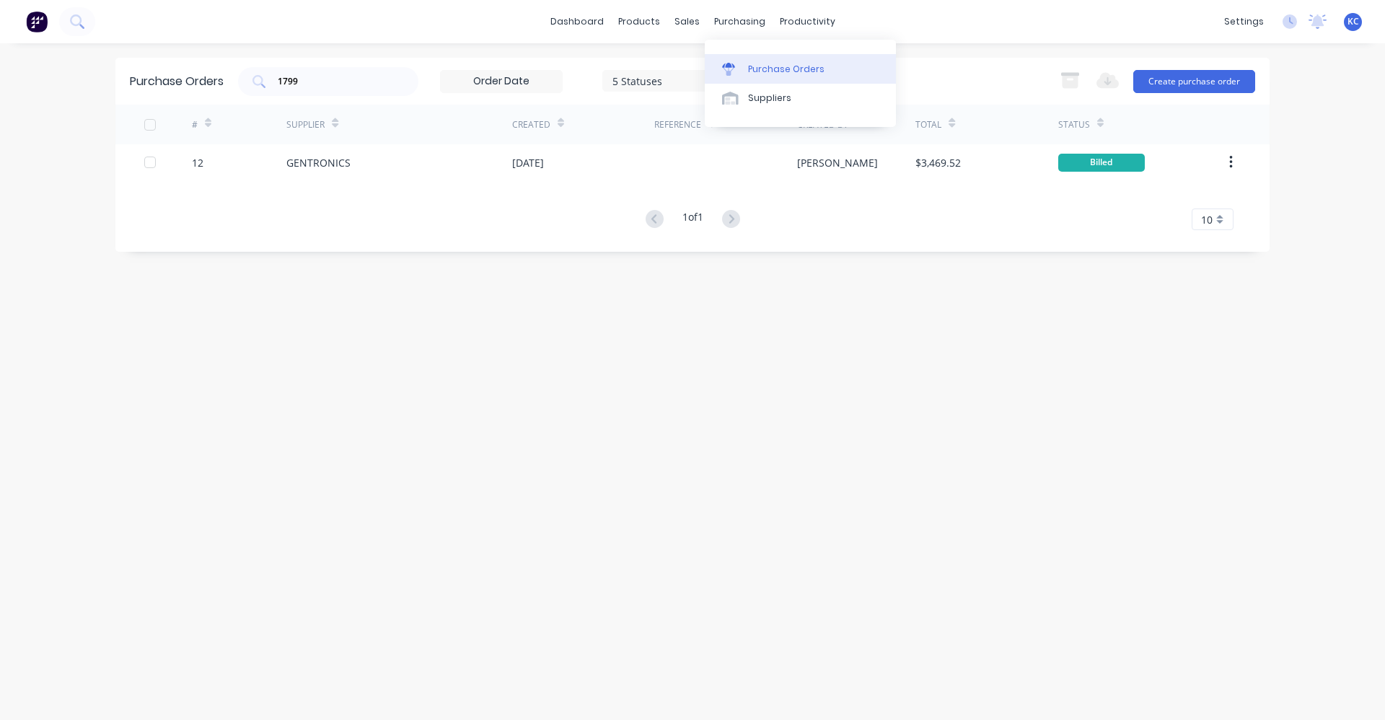
click at [751, 70] on div "Purchase Orders" at bounding box center [786, 69] width 76 height 13
click at [798, 63] on div "Purchase Orders" at bounding box center [786, 69] width 76 height 13
click at [752, 62] on link "Purchase Orders" at bounding box center [800, 68] width 191 height 29
click at [589, 22] on link "dashboard" at bounding box center [577, 22] width 68 height 22
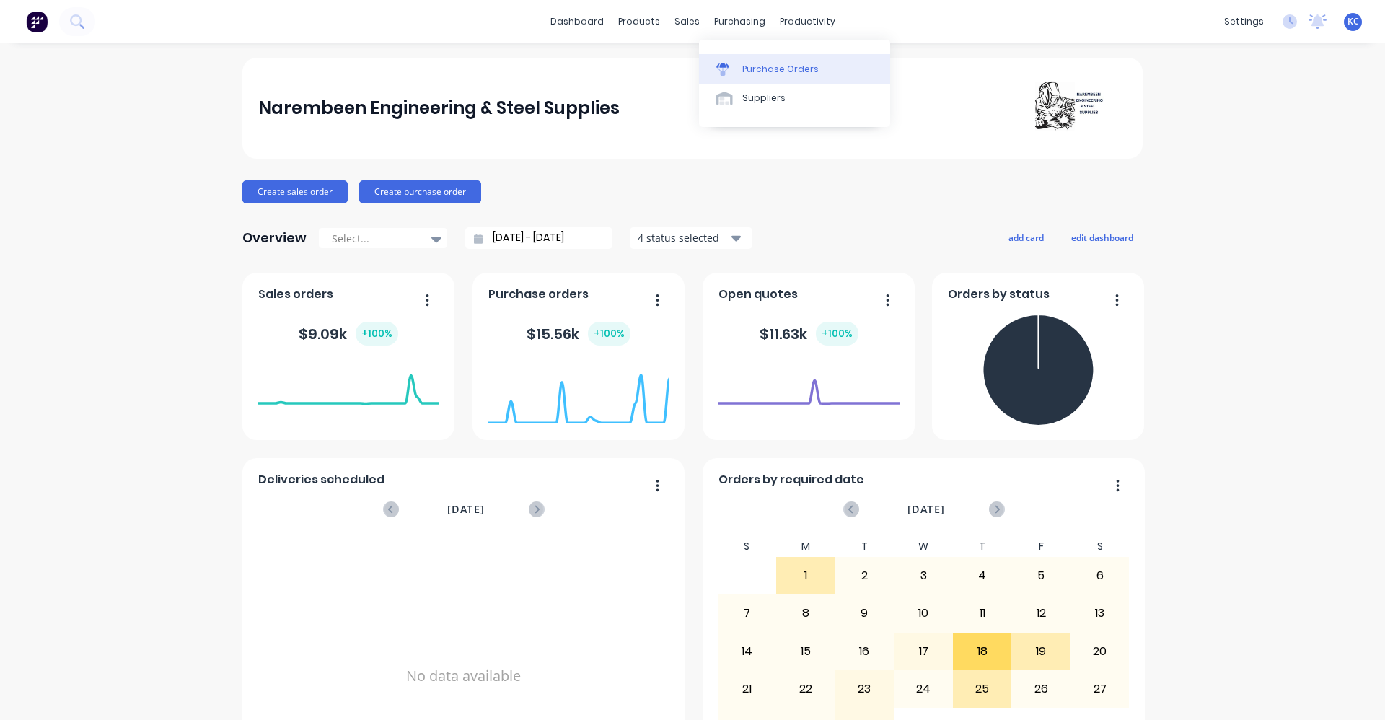
click at [755, 72] on div "Purchase Orders" at bounding box center [780, 69] width 76 height 13
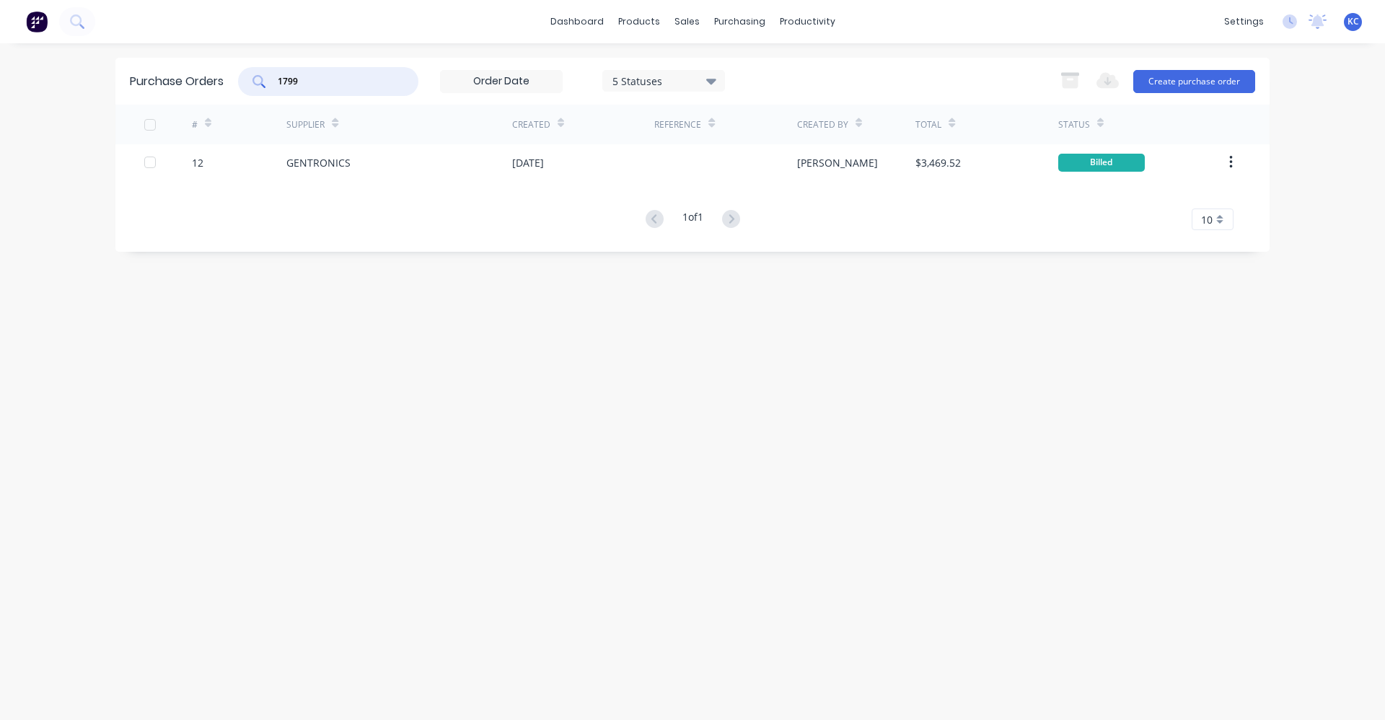
drag, startPoint x: 363, startPoint y: 78, endPoint x: 111, endPoint y: 40, distance: 254.6
click at [111, 40] on div "dashboard products sales purchasing productivity dashboard products Product Cat…" at bounding box center [692, 360] width 1385 height 720
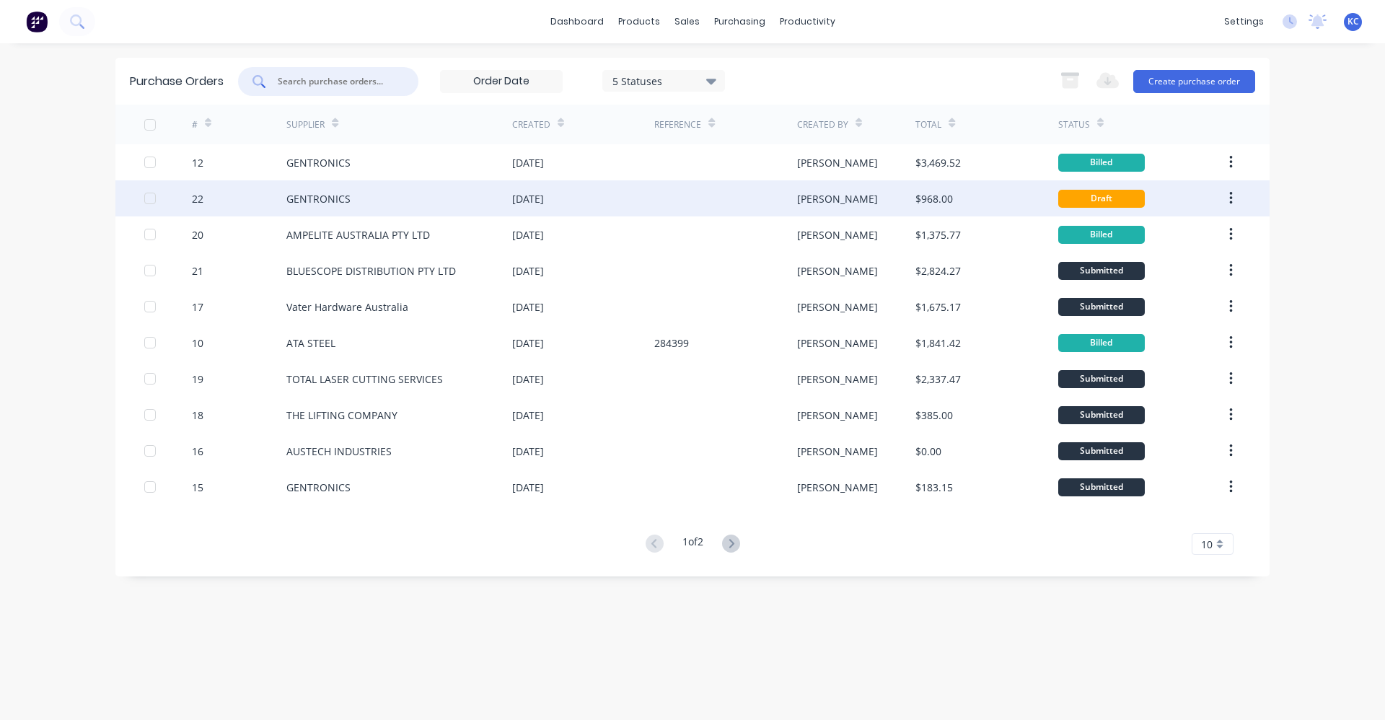
click at [416, 190] on div "GENTRONICS" at bounding box center [399, 198] width 226 height 36
